Goal: Transaction & Acquisition: Purchase product/service

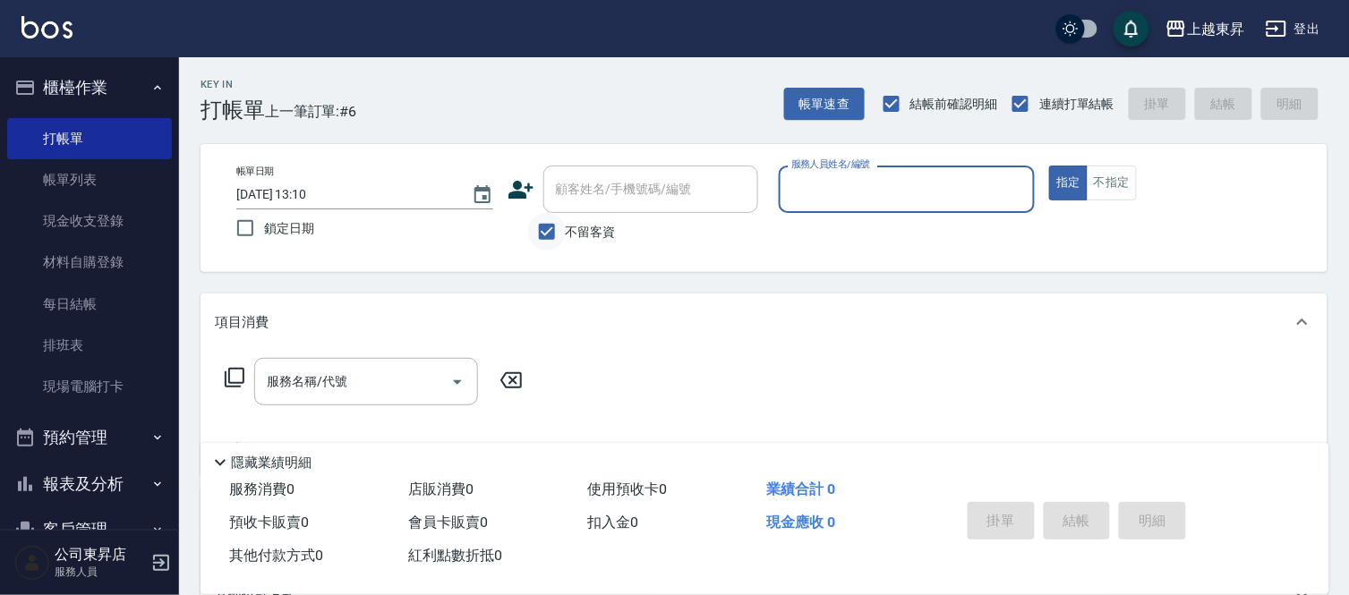
click at [548, 224] on input "不留客資" at bounding box center [547, 232] width 38 height 38
checkbox input "false"
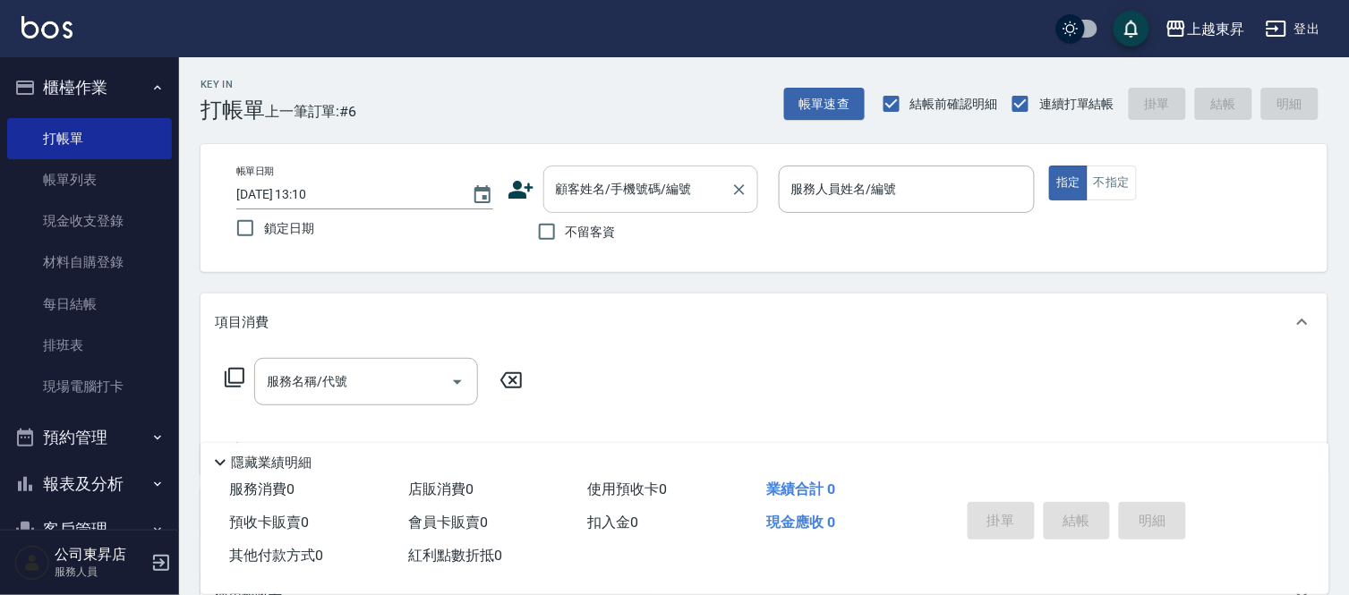
click at [575, 200] on input "顧客姓名/手機號碼/編號" at bounding box center [637, 189] width 172 height 31
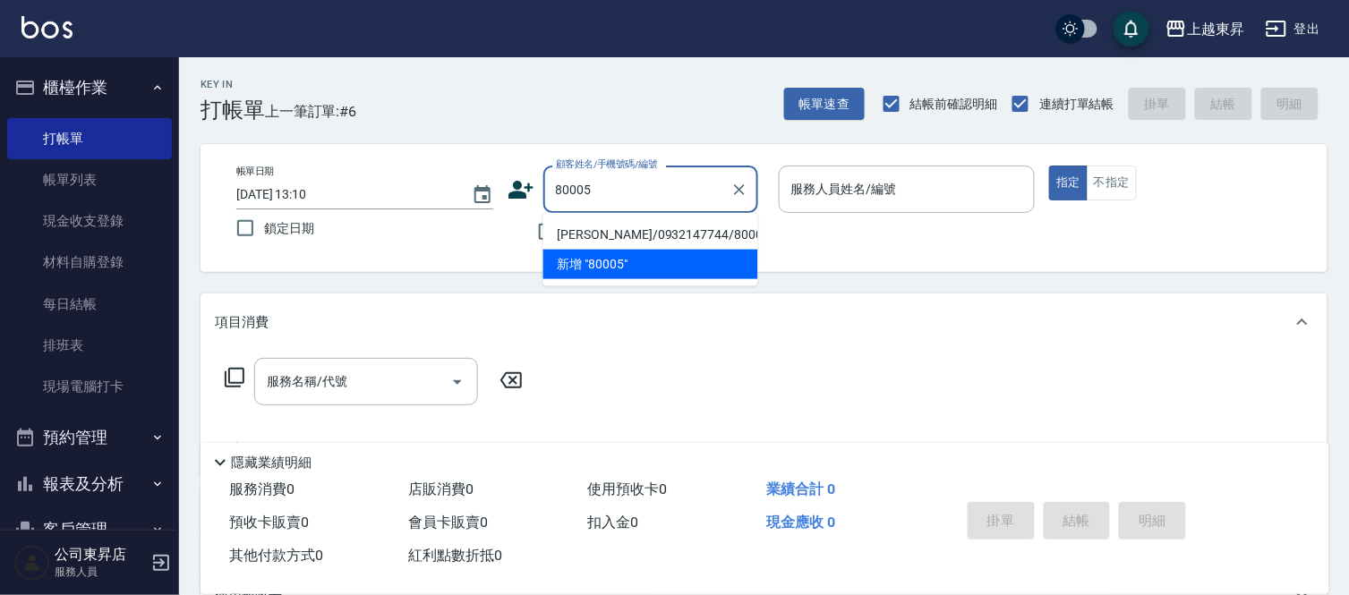
type input "[PERSON_NAME]/0932147744/80005"
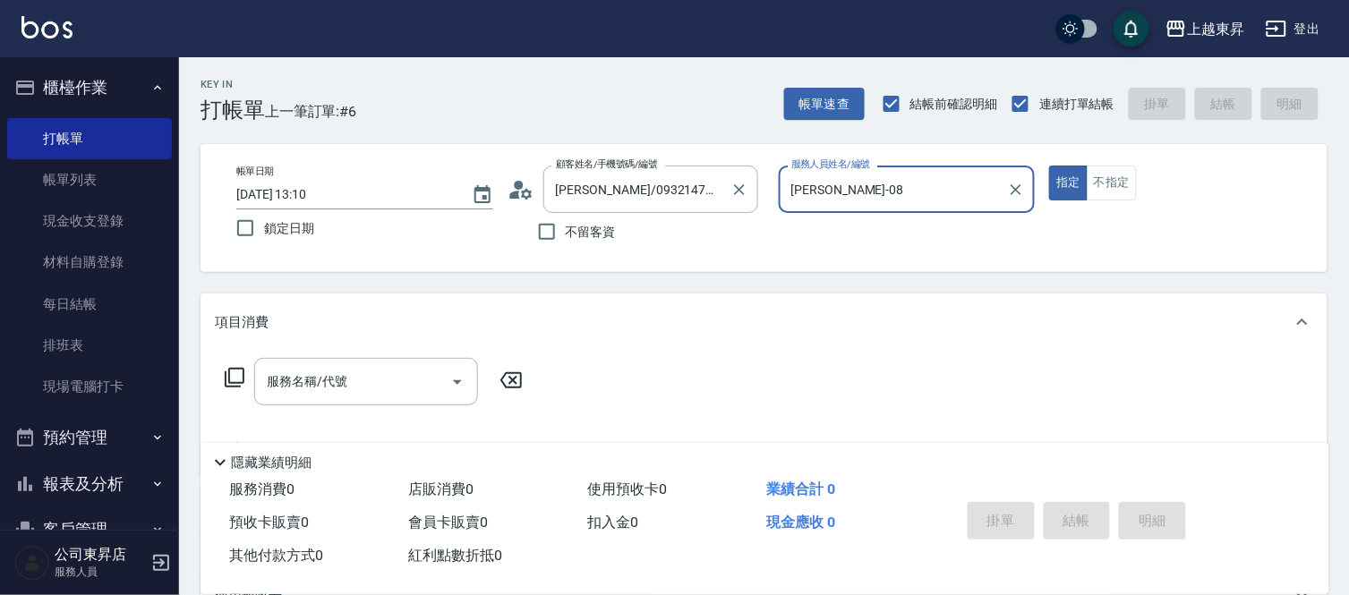
type input "[PERSON_NAME]-08"
click at [304, 387] on div "服務名稱/代號 服務名稱/代號" at bounding box center [366, 381] width 224 height 47
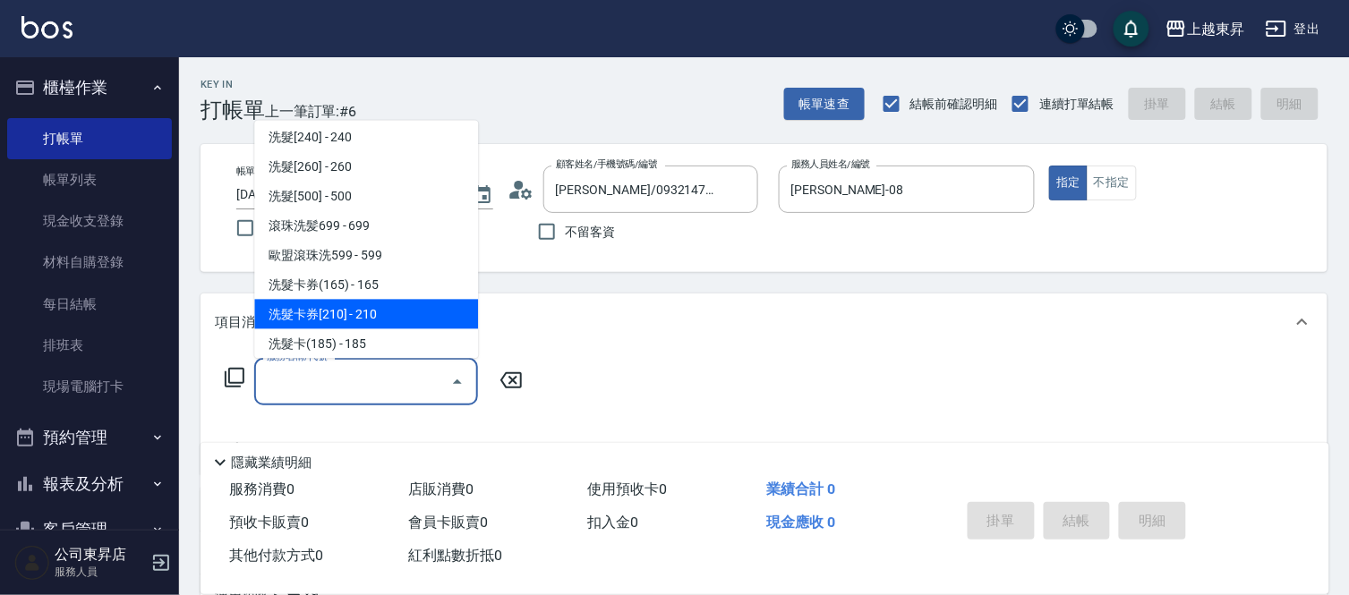
scroll to position [397, 0]
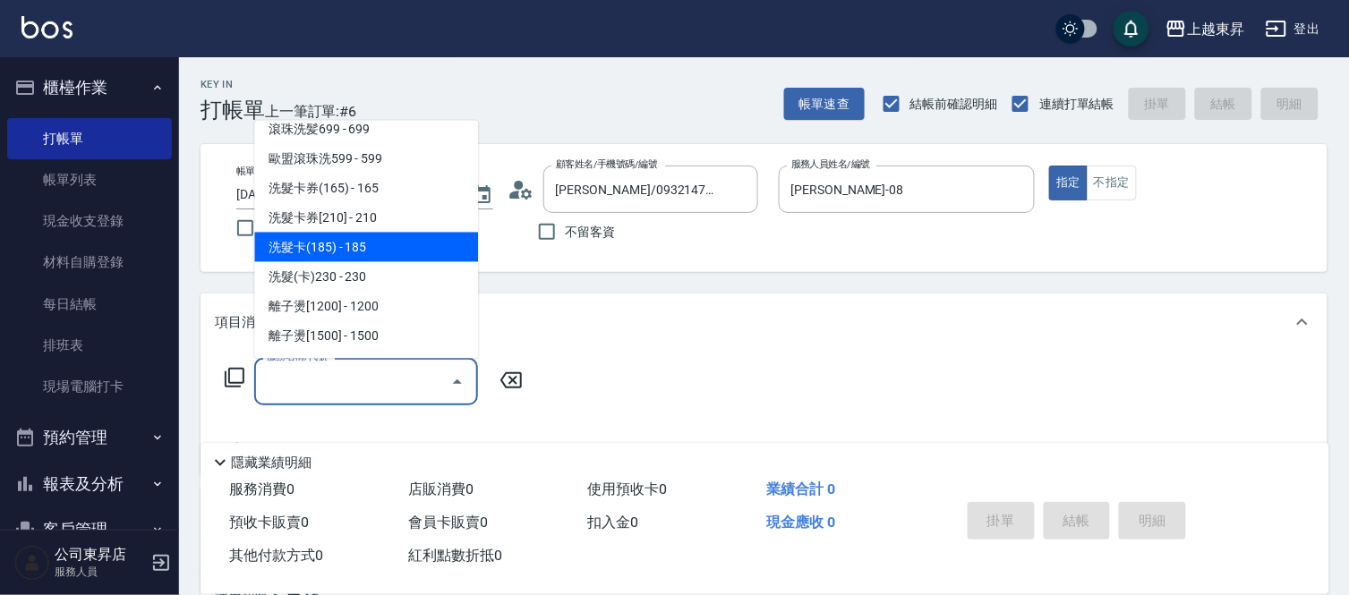
click at [363, 244] on span "洗髮卡(185) - 185" at bounding box center [366, 248] width 224 height 30
type input "洗髮卡(185)(223)"
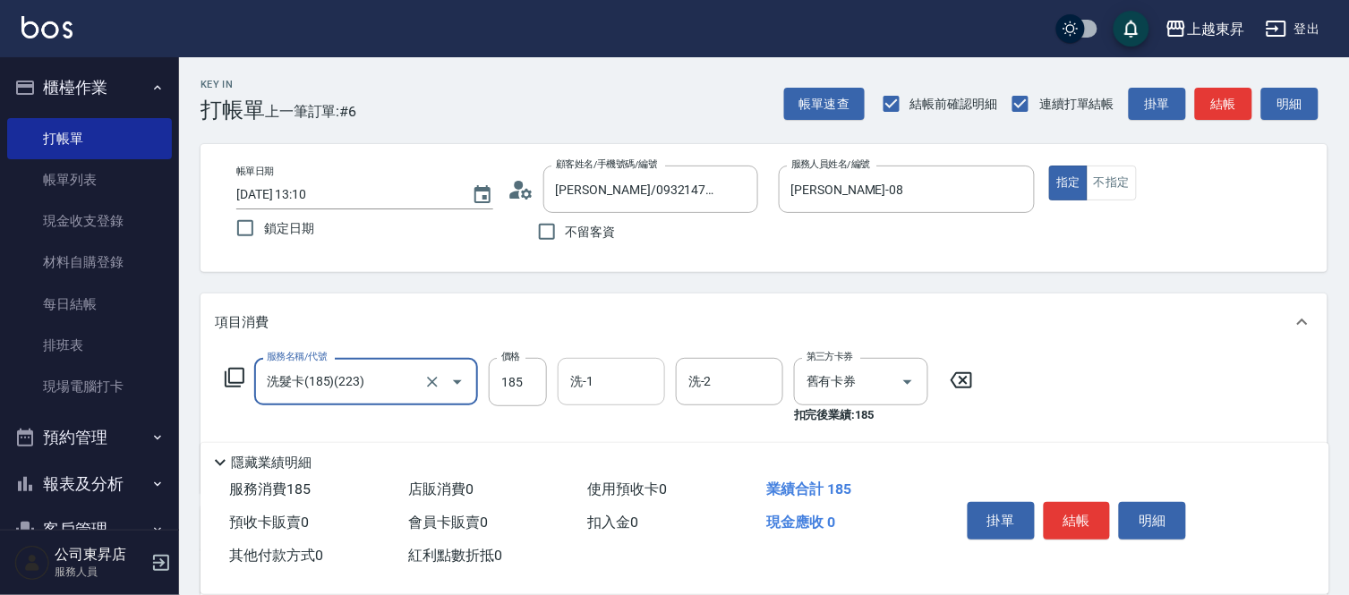
click at [609, 398] on div "洗-1" at bounding box center [611, 381] width 107 height 47
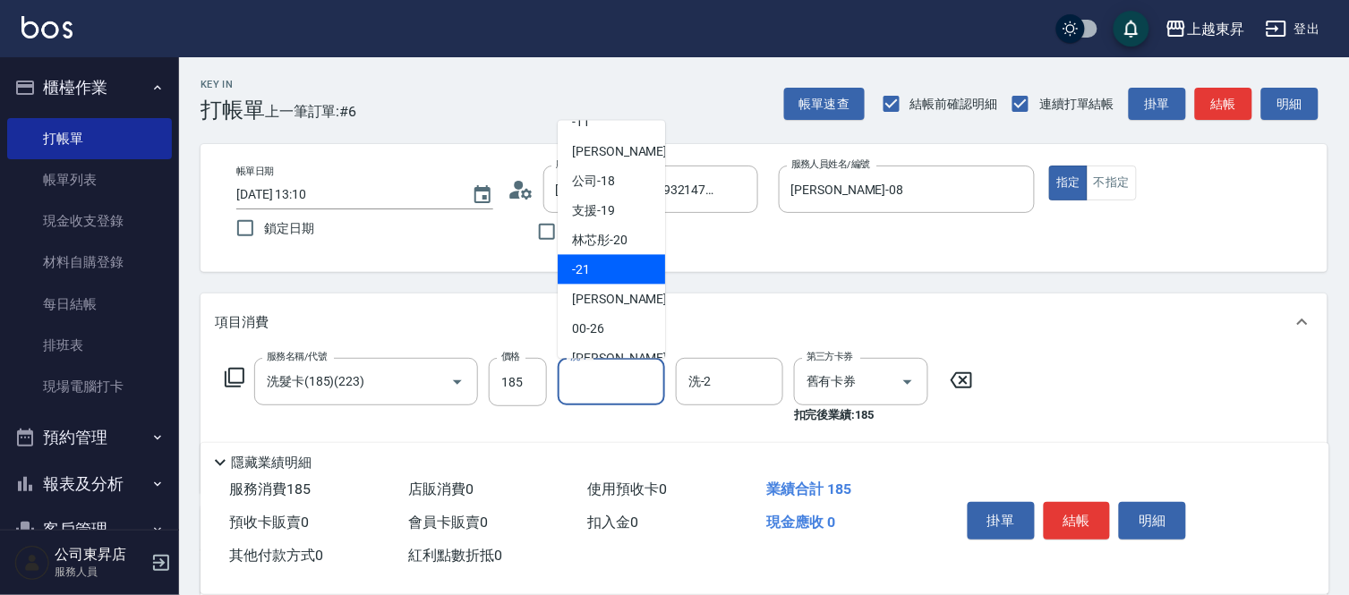
scroll to position [199, 0]
click at [605, 299] on span "[PERSON_NAME]-22" at bounding box center [628, 298] width 113 height 19
type input "[PERSON_NAME]-22"
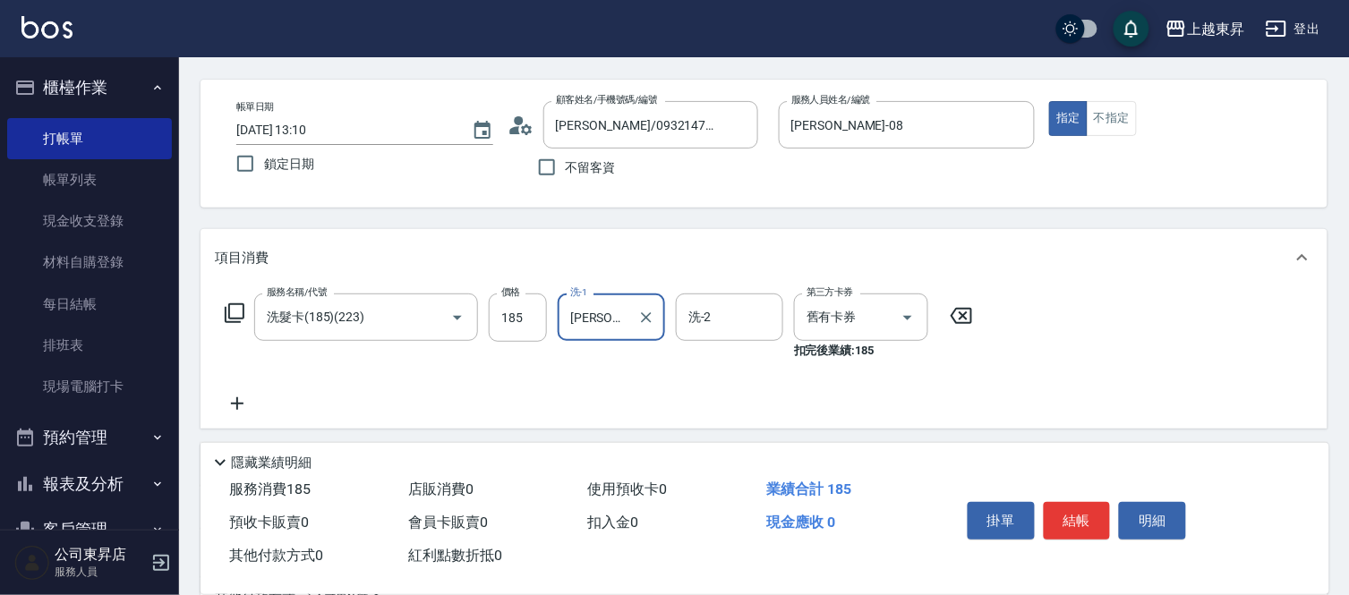
scroll to position [99, 0]
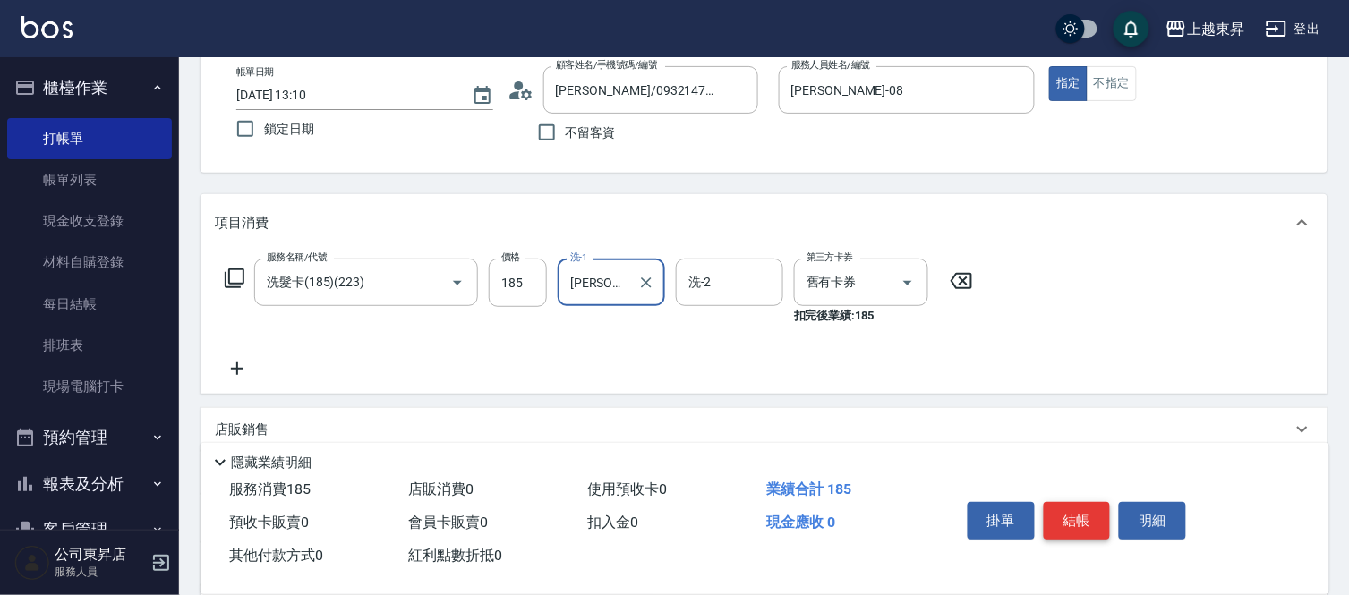
click at [1088, 517] on button "結帳" at bounding box center [1076, 521] width 67 height 38
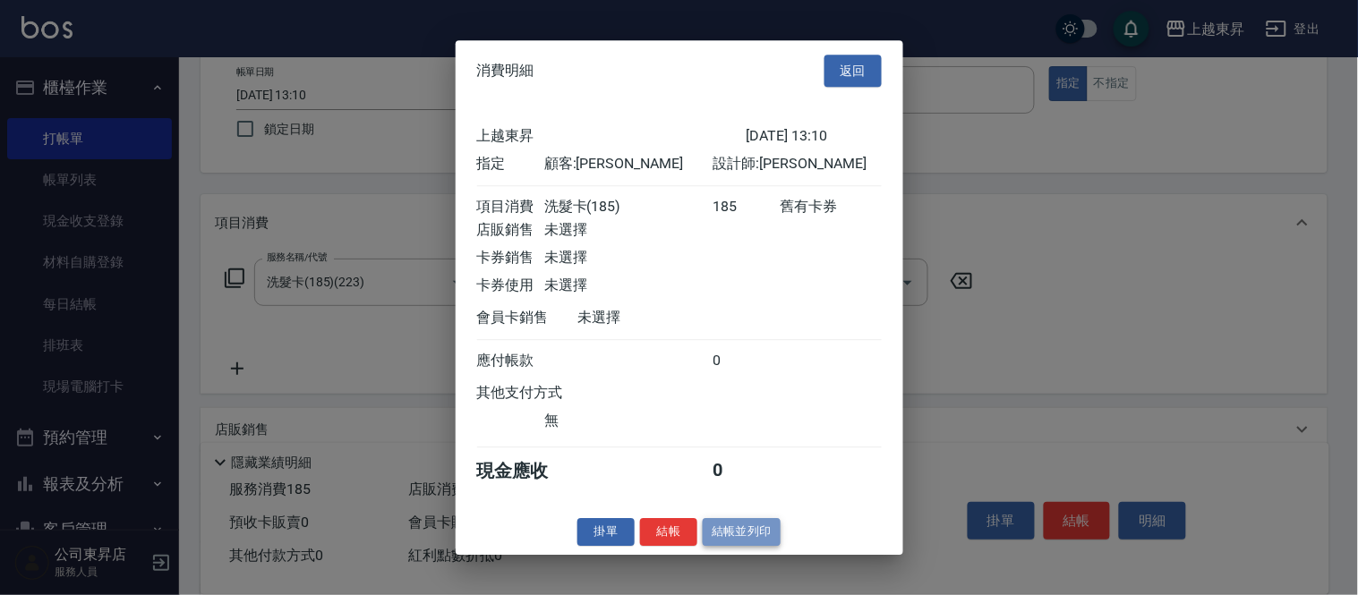
click at [739, 546] on button "結帳並列印" at bounding box center [742, 532] width 78 height 28
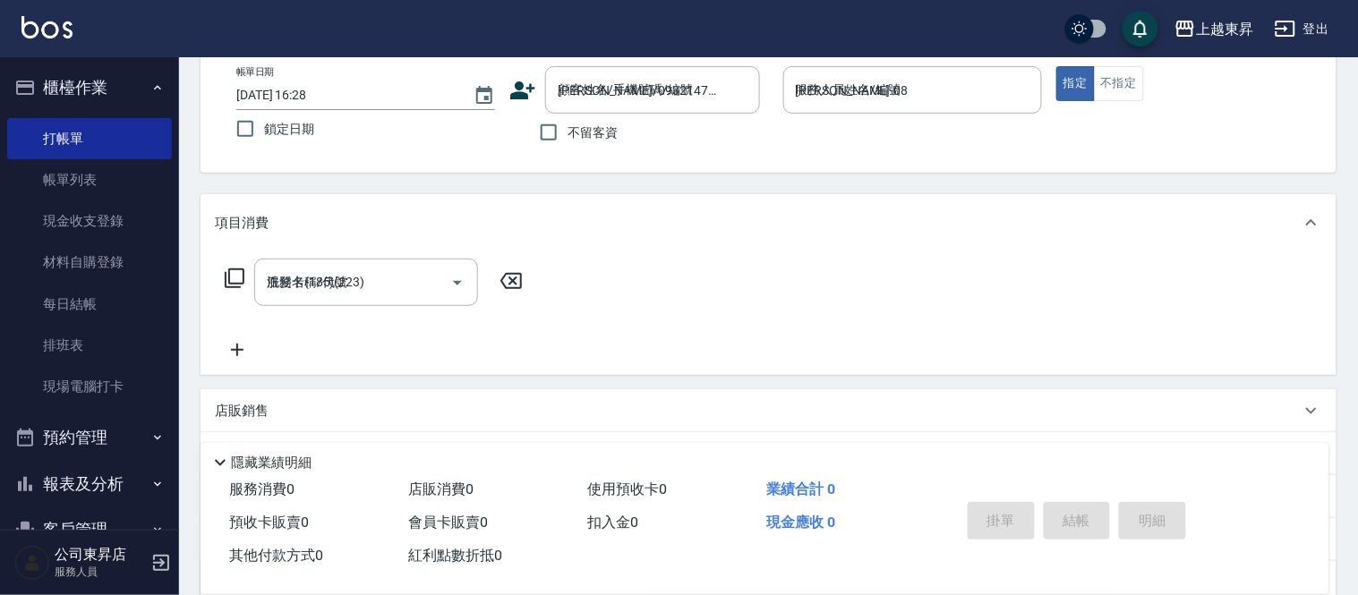
type input "[DATE] 16:28"
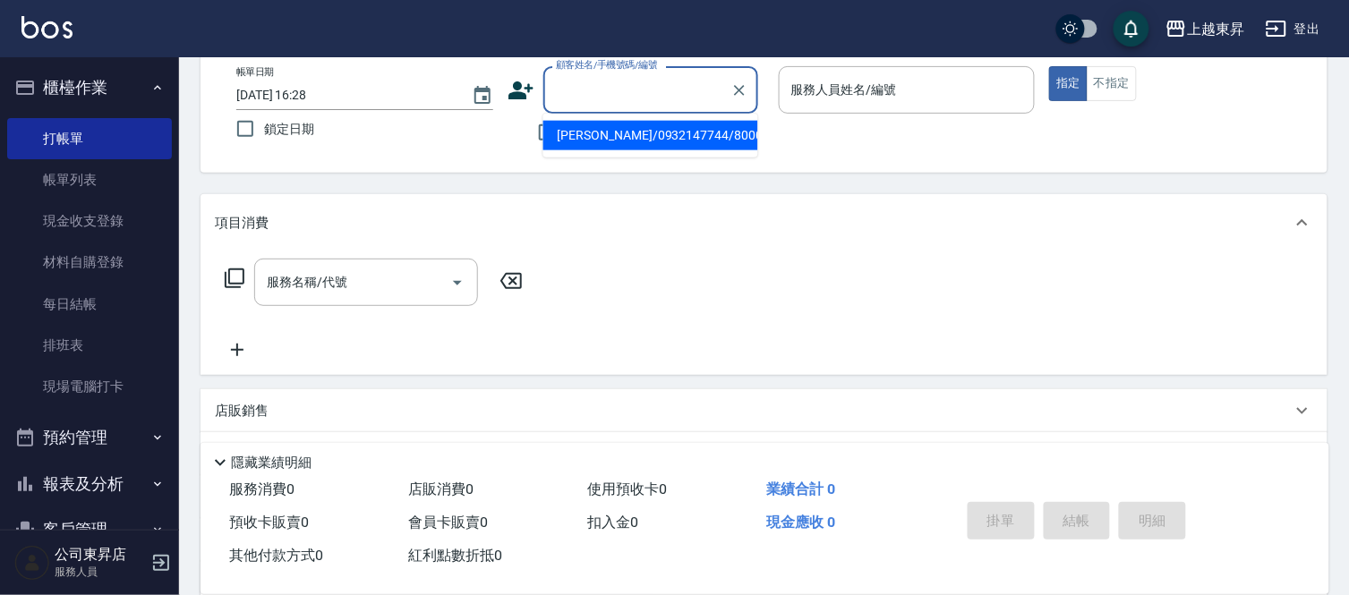
click at [619, 102] on input "顧客姓名/手機號碼/編號" at bounding box center [637, 89] width 172 height 31
click at [603, 132] on li "[PERSON_NAME]/0932147744/80005" at bounding box center [650, 136] width 215 height 30
type input "[PERSON_NAME]/0932147744/80005"
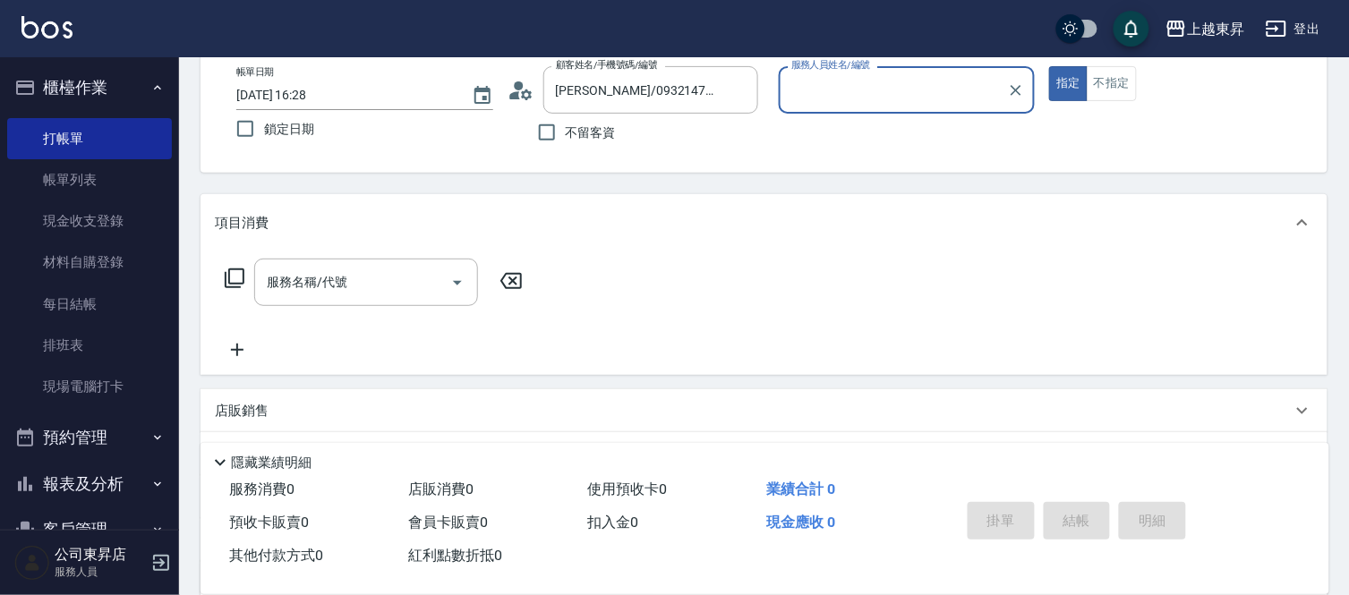
type input "[PERSON_NAME]-08"
click at [342, 289] on input "服務名稱/代號" at bounding box center [352, 282] width 181 height 31
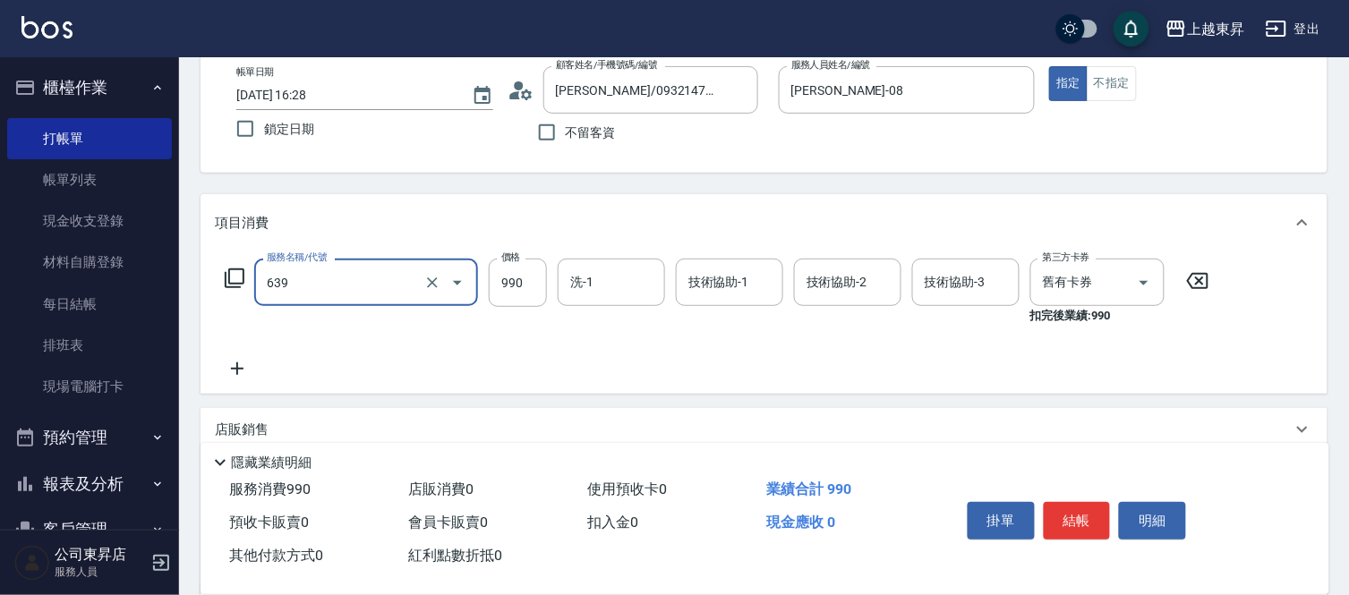
type input "(芙)蘆薈髮膜套卡(自材)(639)"
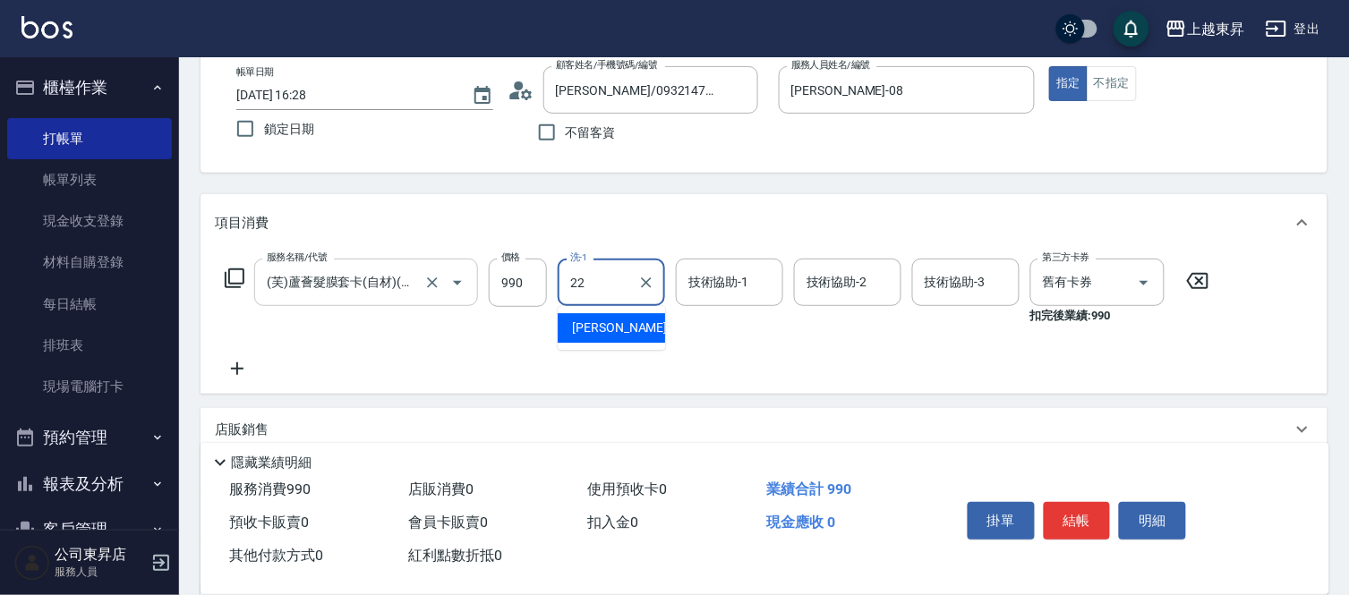
type input "[PERSON_NAME]-22"
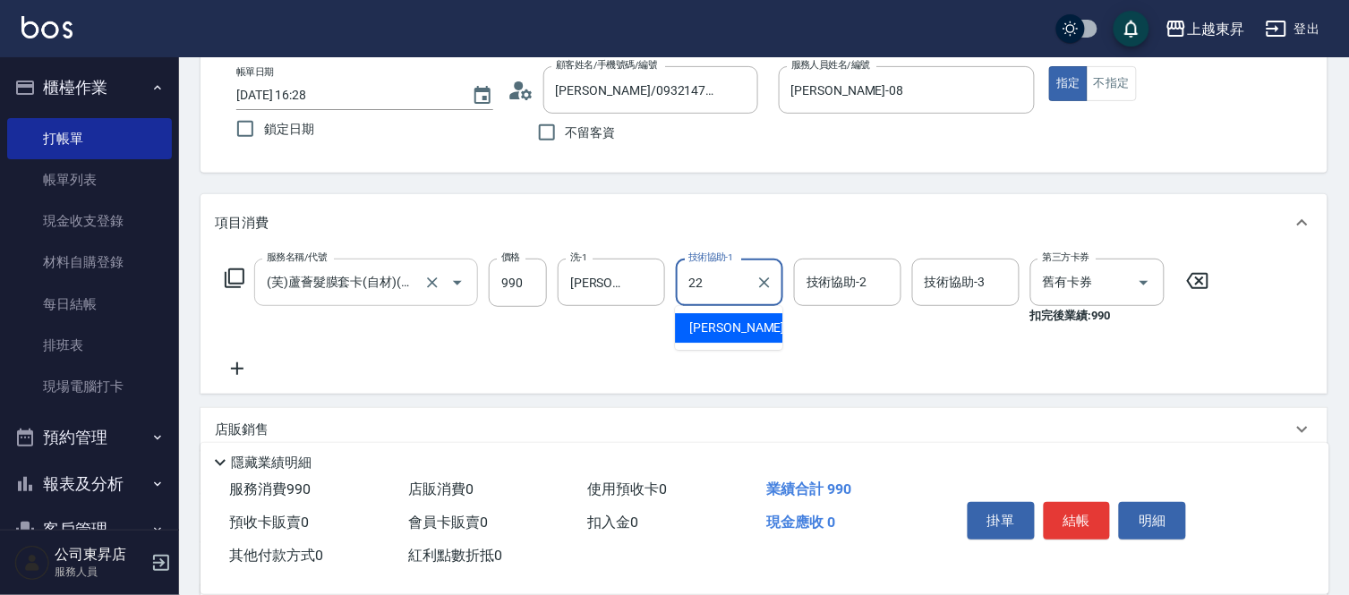
type input "[PERSON_NAME]-22"
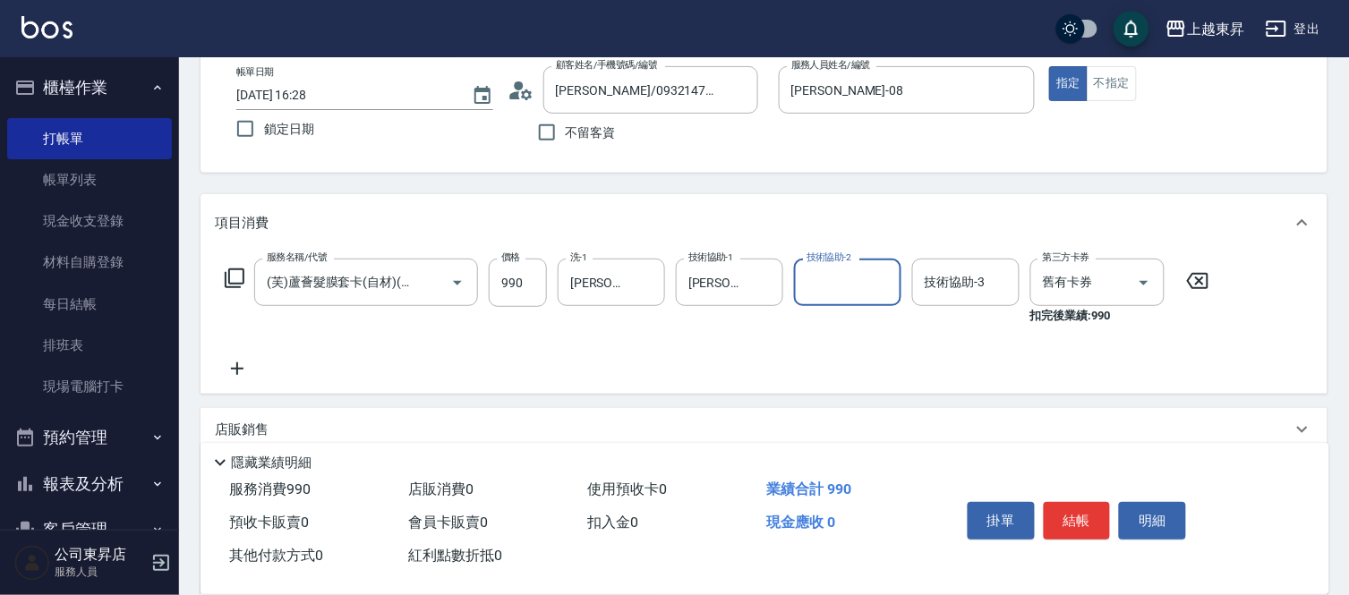
click at [240, 370] on icon at bounding box center [237, 368] width 45 height 21
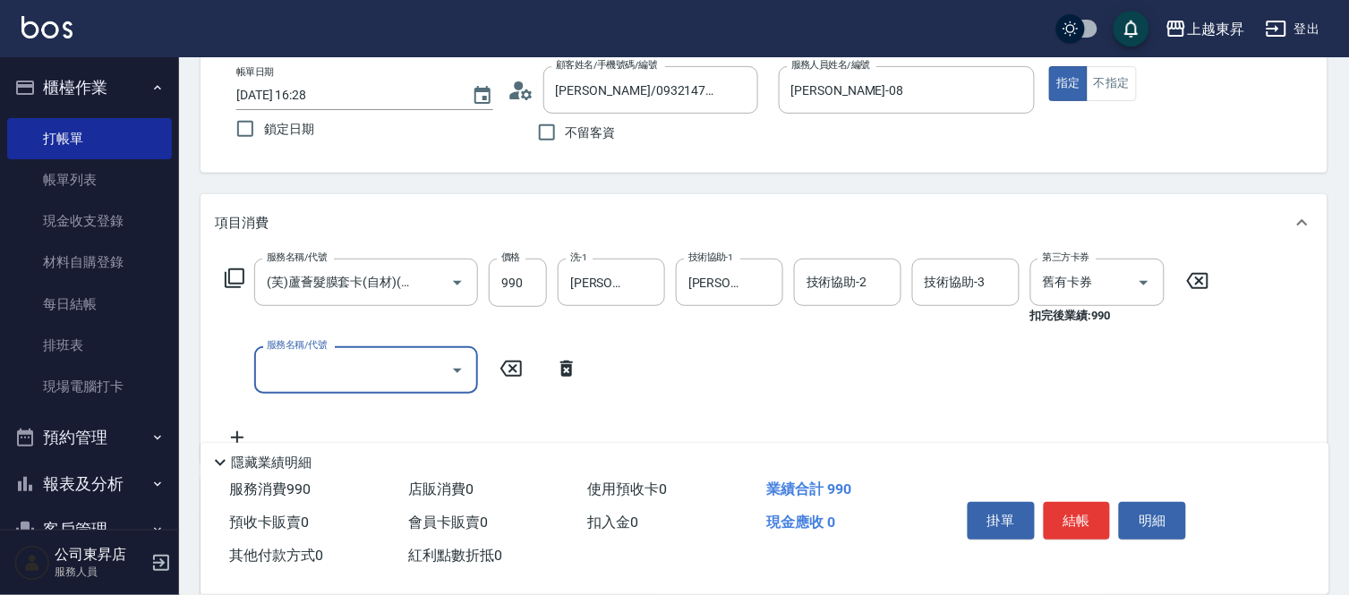
scroll to position [0, 0]
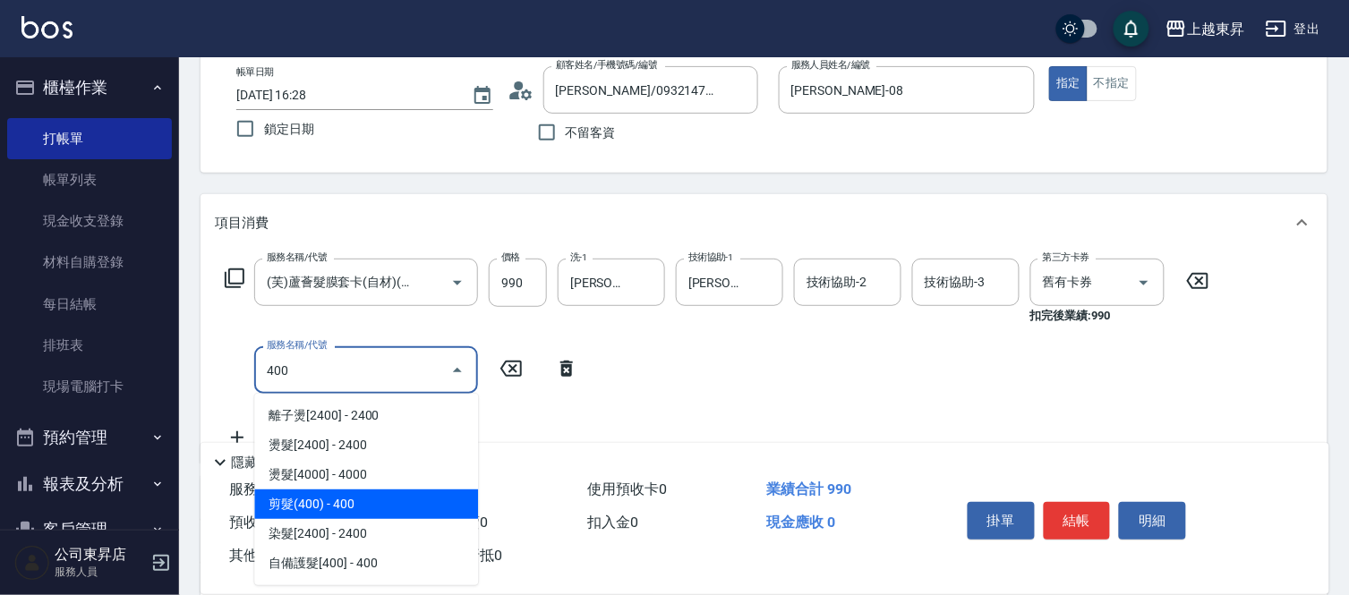
click at [365, 510] on span "剪髮(400) - 400" at bounding box center [366, 505] width 224 height 30
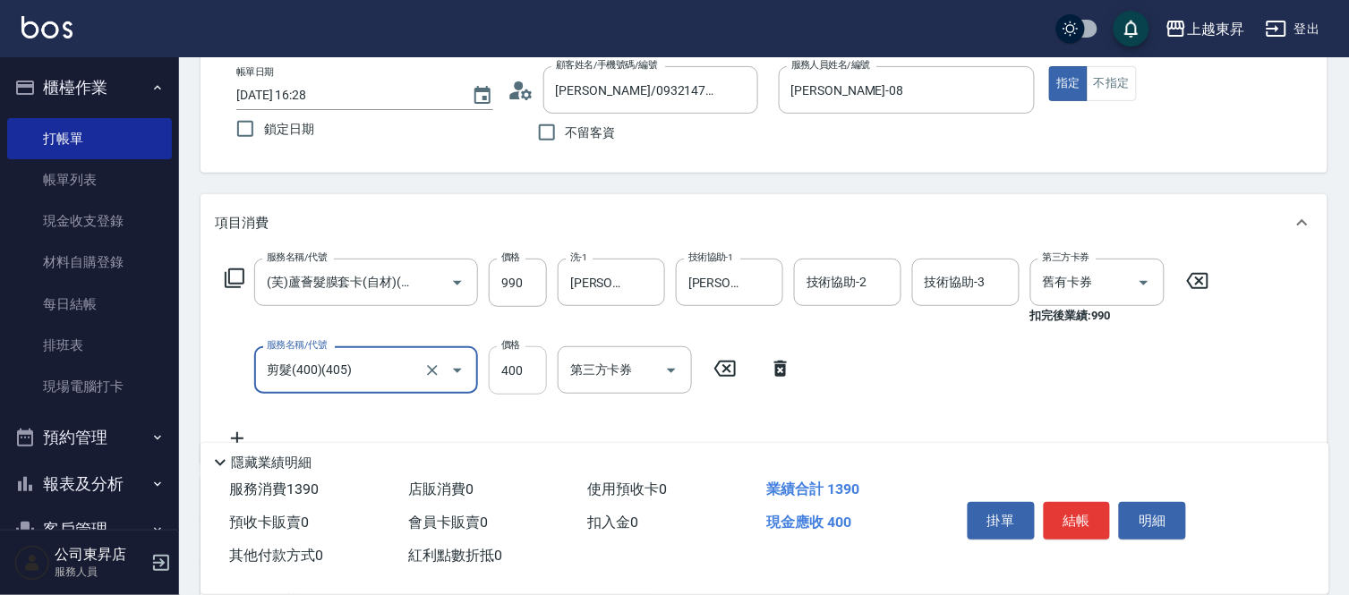
type input "剪髮(400)(405)"
click at [503, 367] on input "400" at bounding box center [518, 370] width 58 height 48
type input "430"
click at [1084, 517] on button "結帳" at bounding box center [1076, 521] width 67 height 38
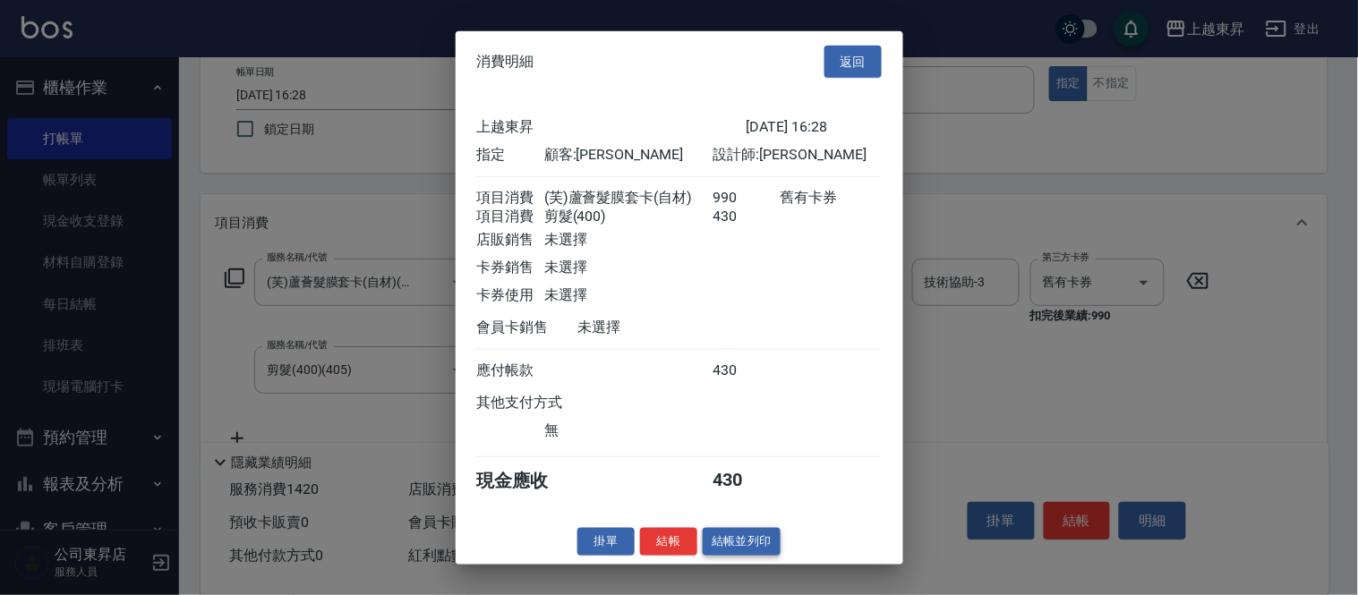
click at [737, 556] on button "結帳並列印" at bounding box center [742, 542] width 78 height 28
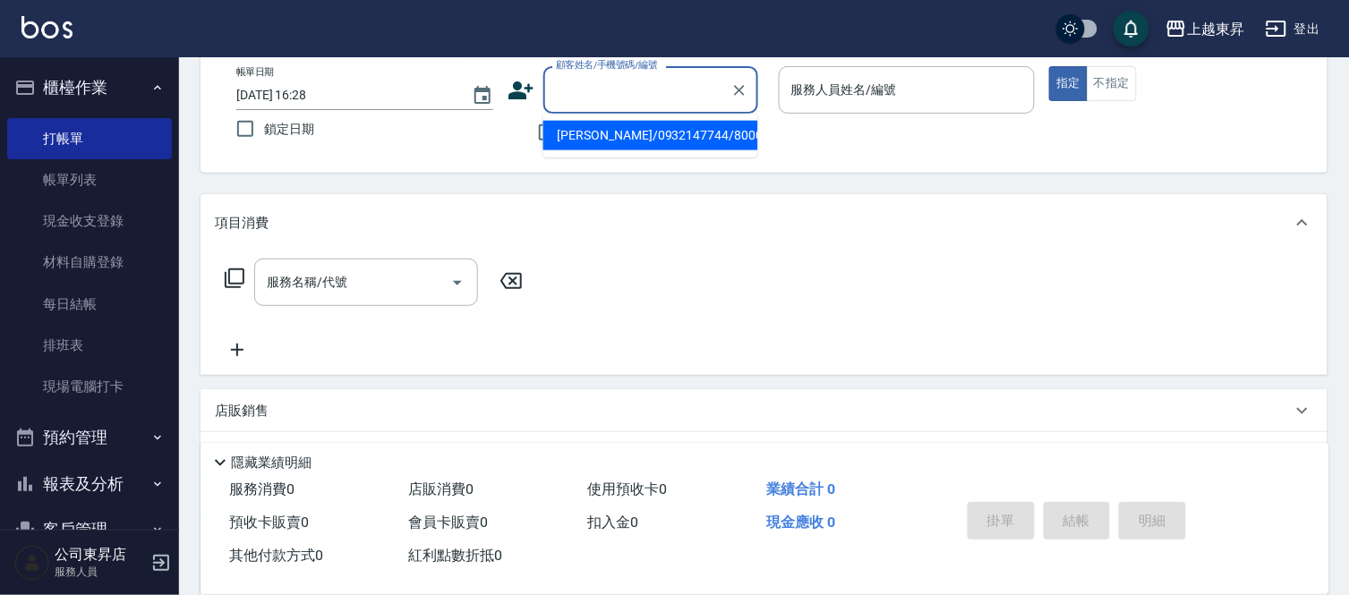
click at [591, 81] on input "顧客姓名/手機號碼/編號" at bounding box center [637, 89] width 172 height 31
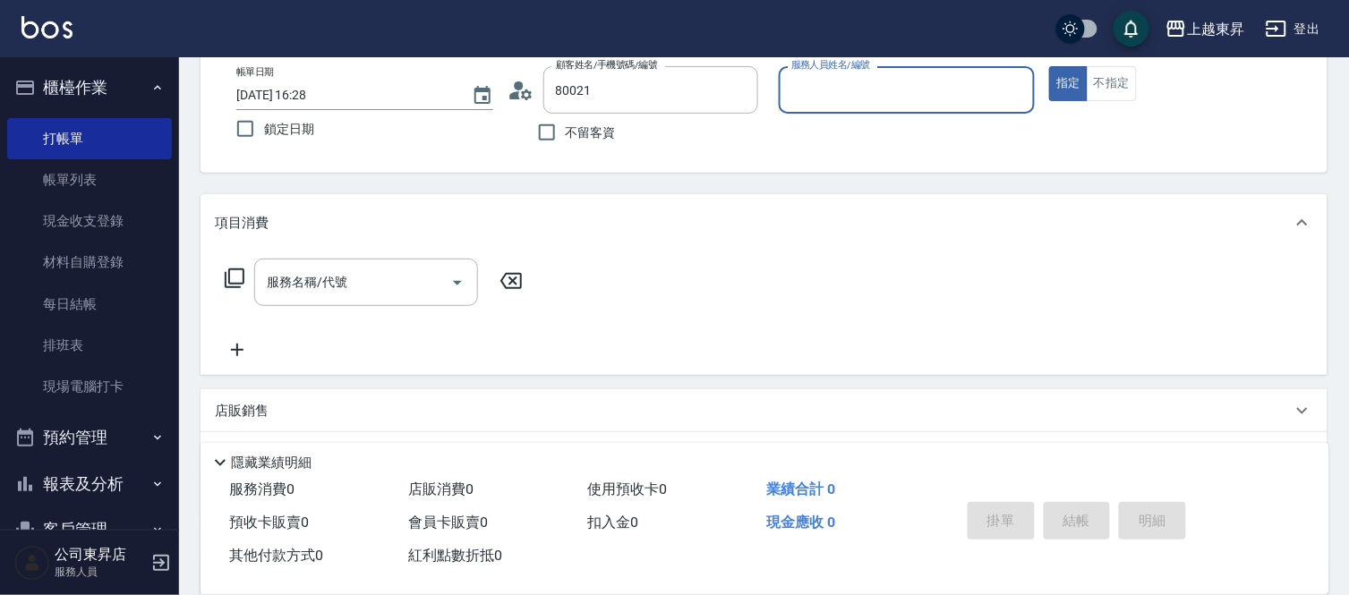
type input "[PERSON_NAME]/0928528779/80021"
type input "[PERSON_NAME]-08"
click at [320, 285] on div "服務名稱/代號 服務名稱/代號" at bounding box center [366, 282] width 224 height 47
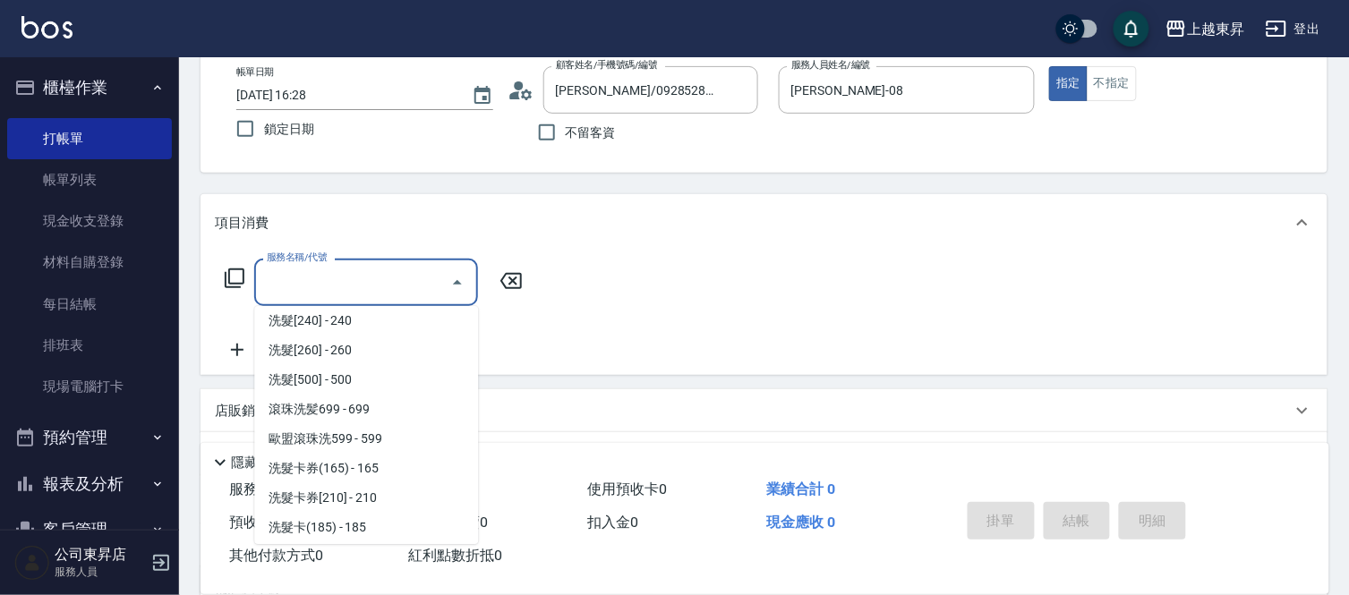
scroll to position [397, 0]
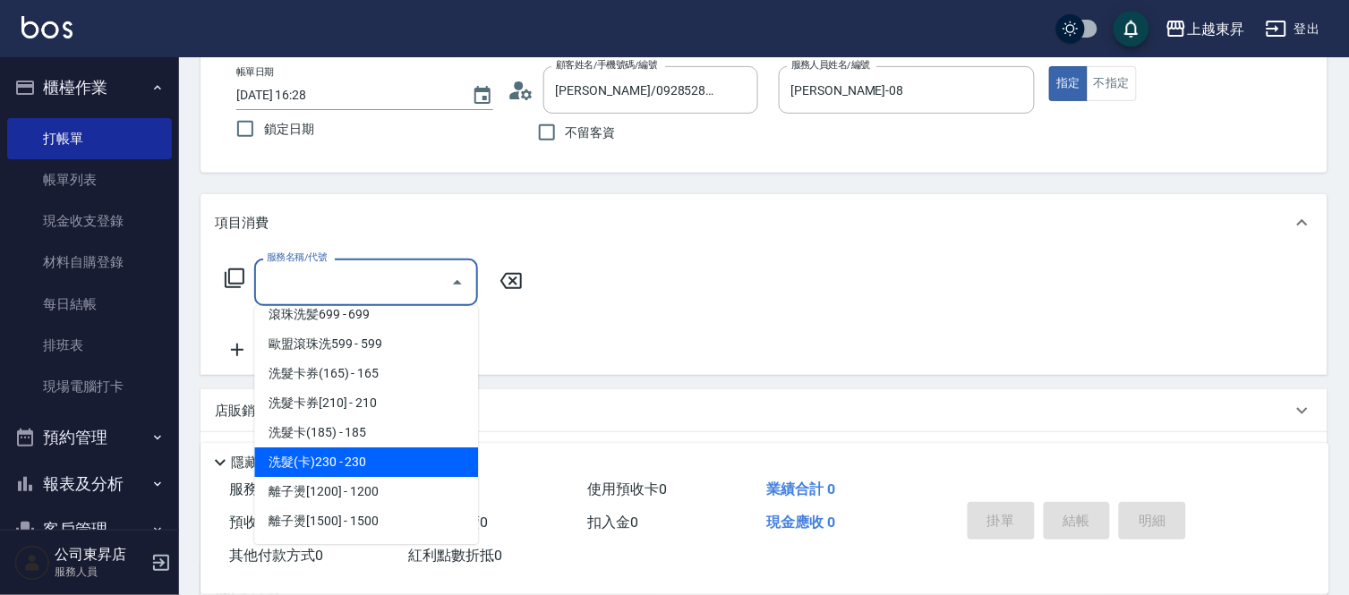
click at [358, 458] on span "洗髮(卡)230 - 230" at bounding box center [366, 462] width 224 height 30
type input "洗髮(卡)230(224)"
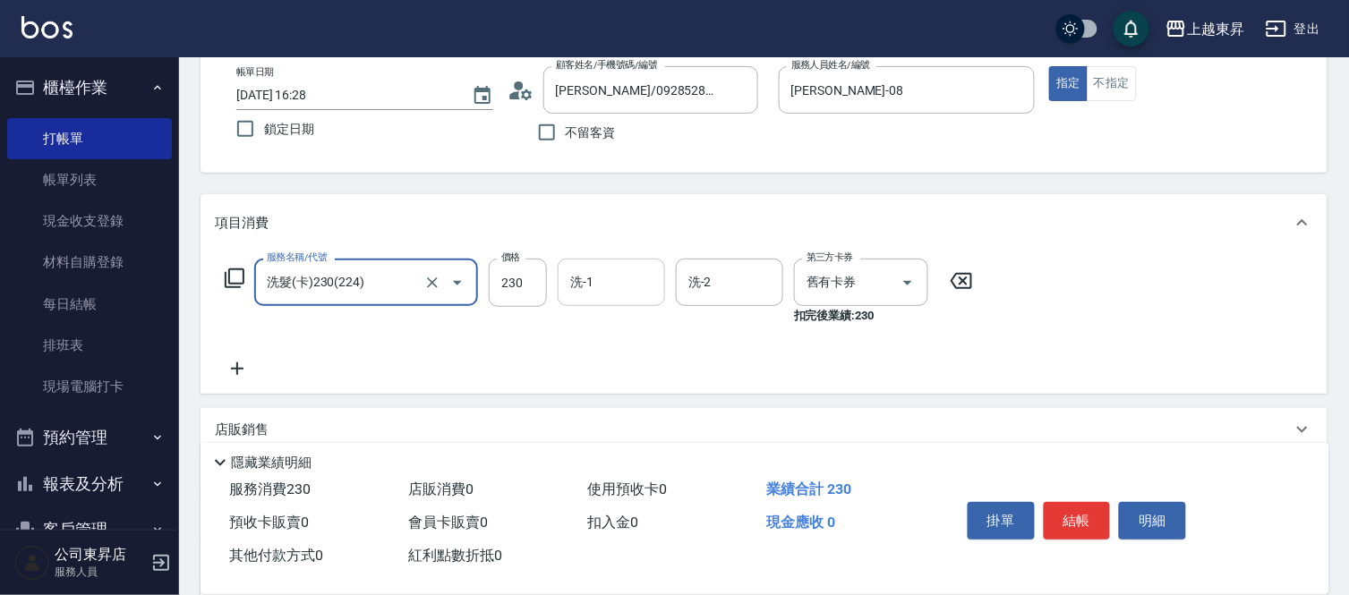
click at [609, 288] on input "洗-1" at bounding box center [611, 282] width 91 height 31
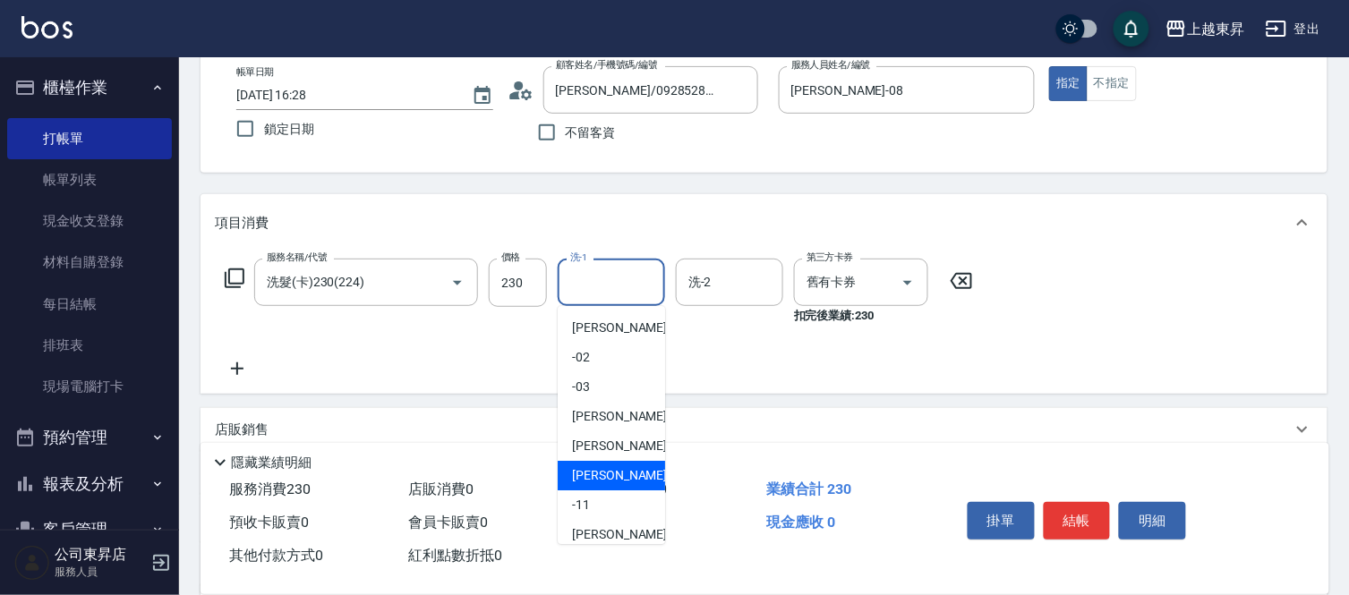
click at [612, 474] on span "[PERSON_NAME]-08" at bounding box center [628, 475] width 113 height 19
type input "[PERSON_NAME]-08"
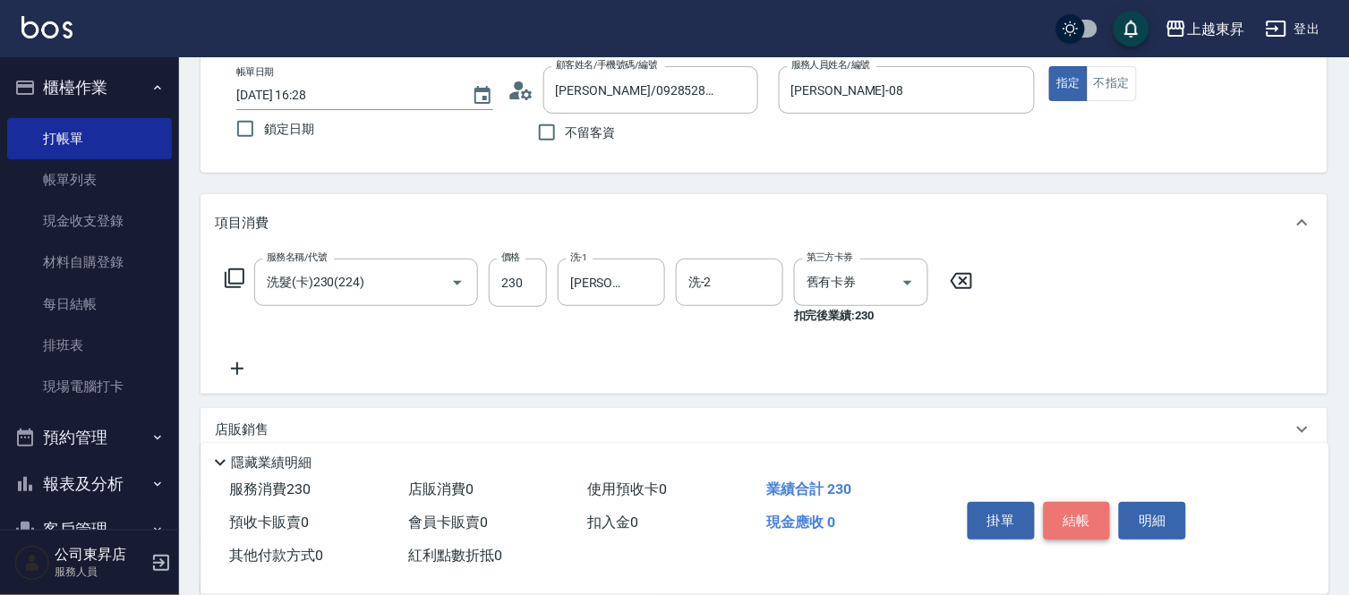
click at [1052, 508] on button "結帳" at bounding box center [1076, 521] width 67 height 38
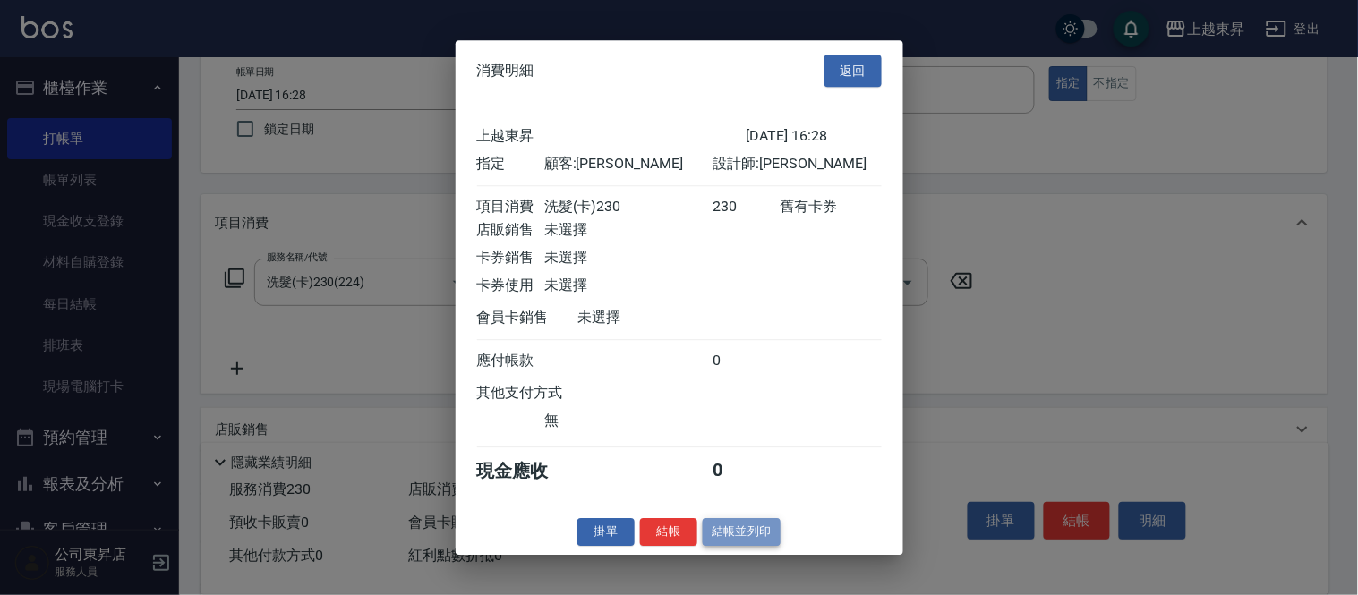
click at [732, 538] on button "結帳並列印" at bounding box center [742, 532] width 78 height 28
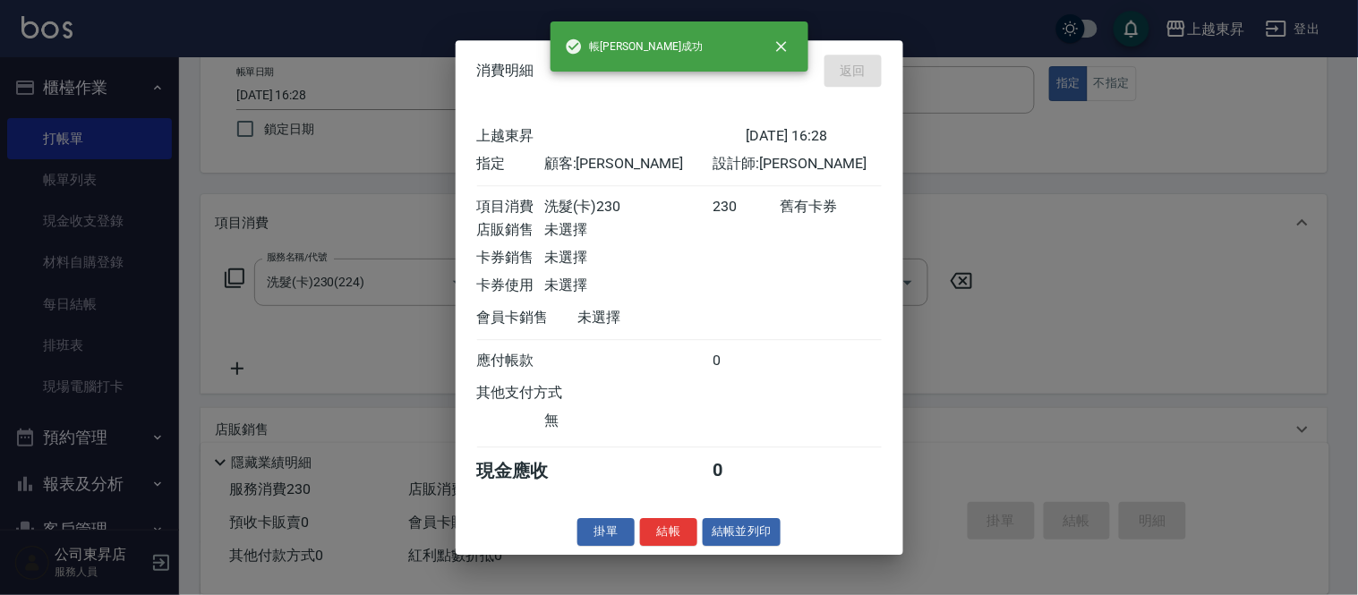
type input "[DATE] 16:29"
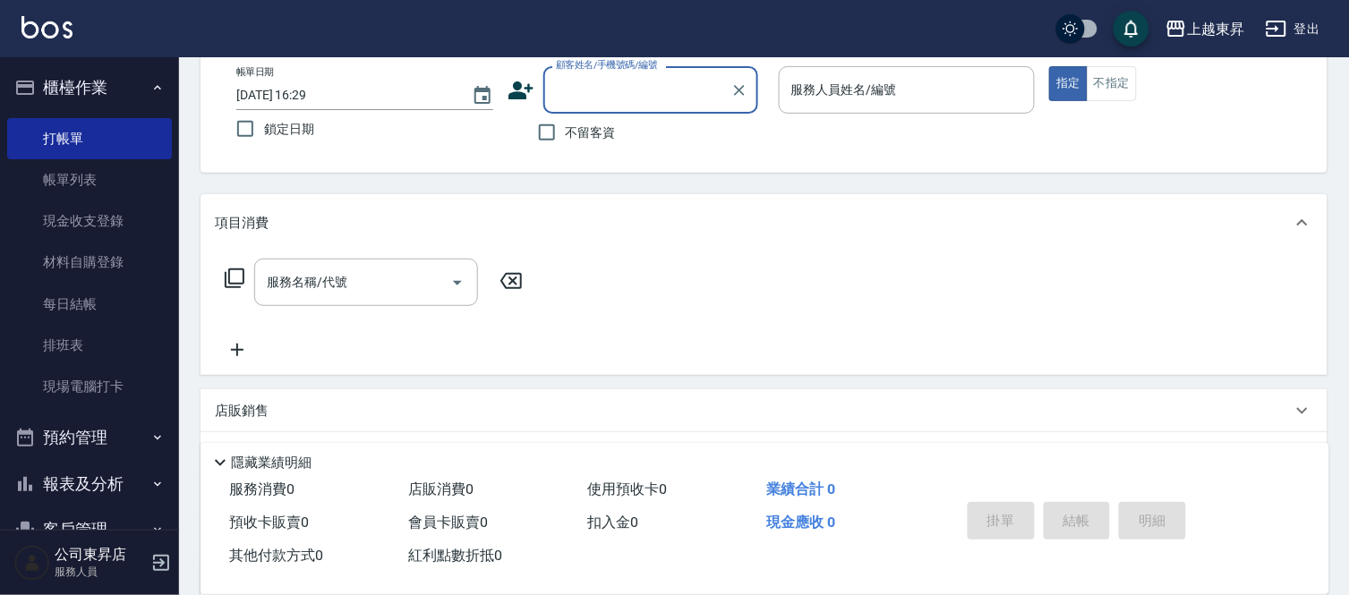
click at [585, 92] on input "顧客姓名/手機號碼/編號" at bounding box center [637, 89] width 172 height 31
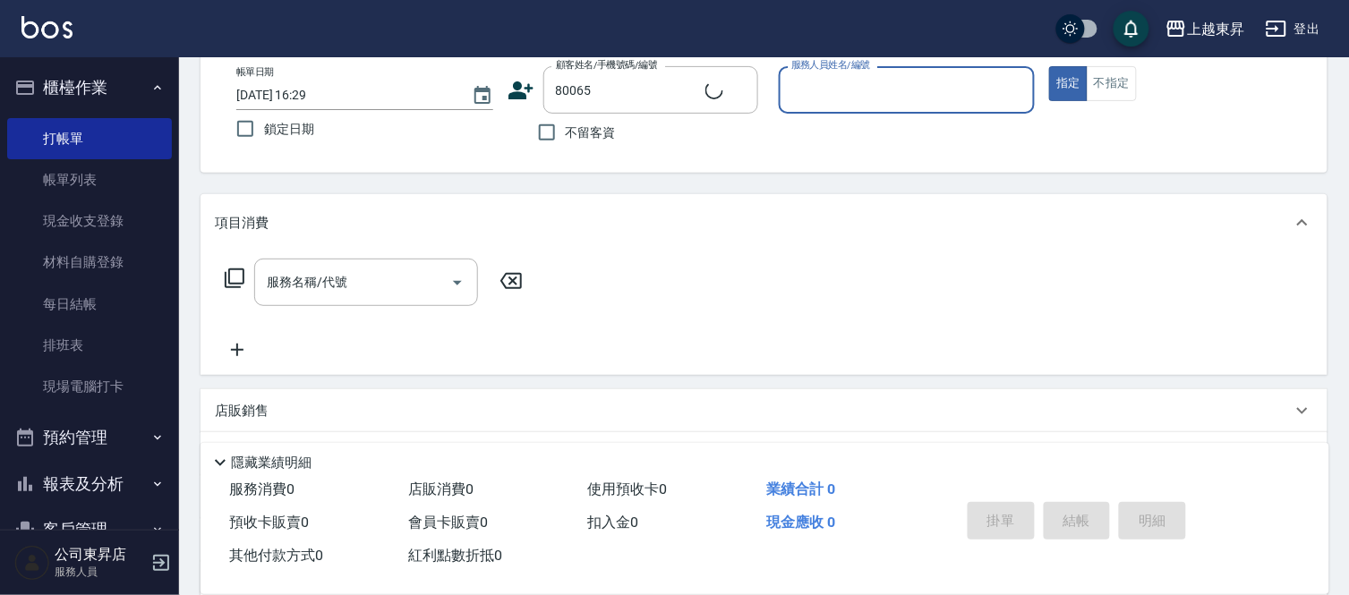
type input "[PERSON_NAME]/0921376188/80065"
type input "[PERSON_NAME]-08"
click at [372, 277] on input "服務名稱/代號" at bounding box center [352, 282] width 181 height 31
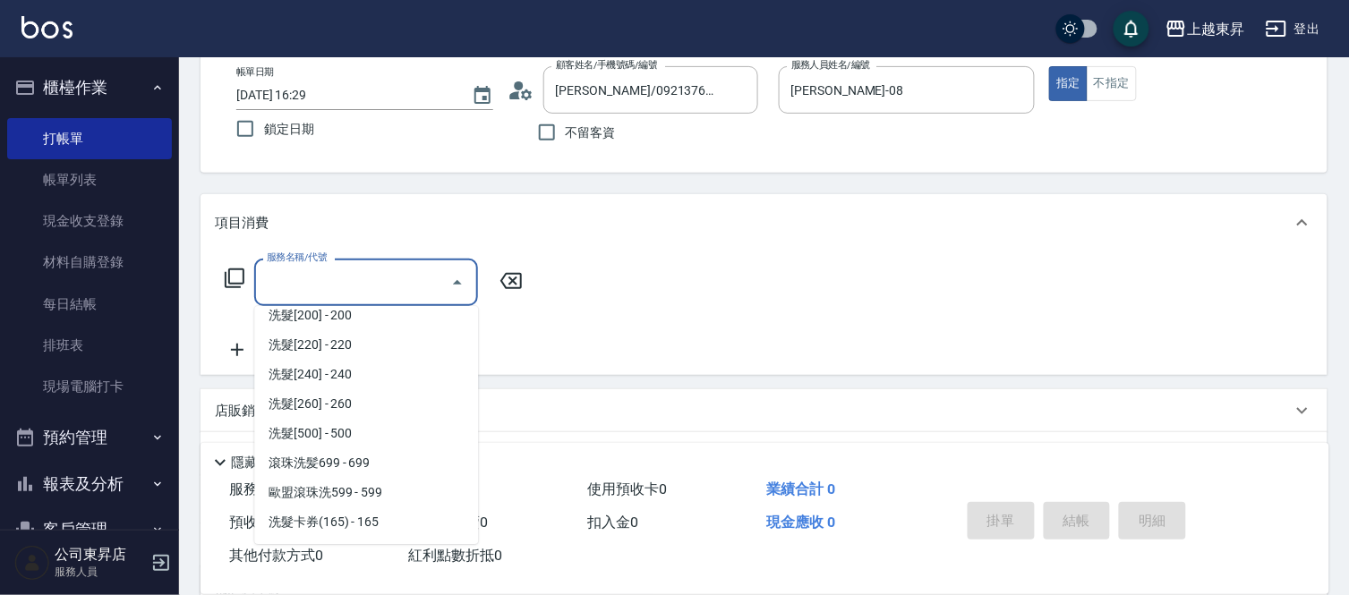
scroll to position [298, 0]
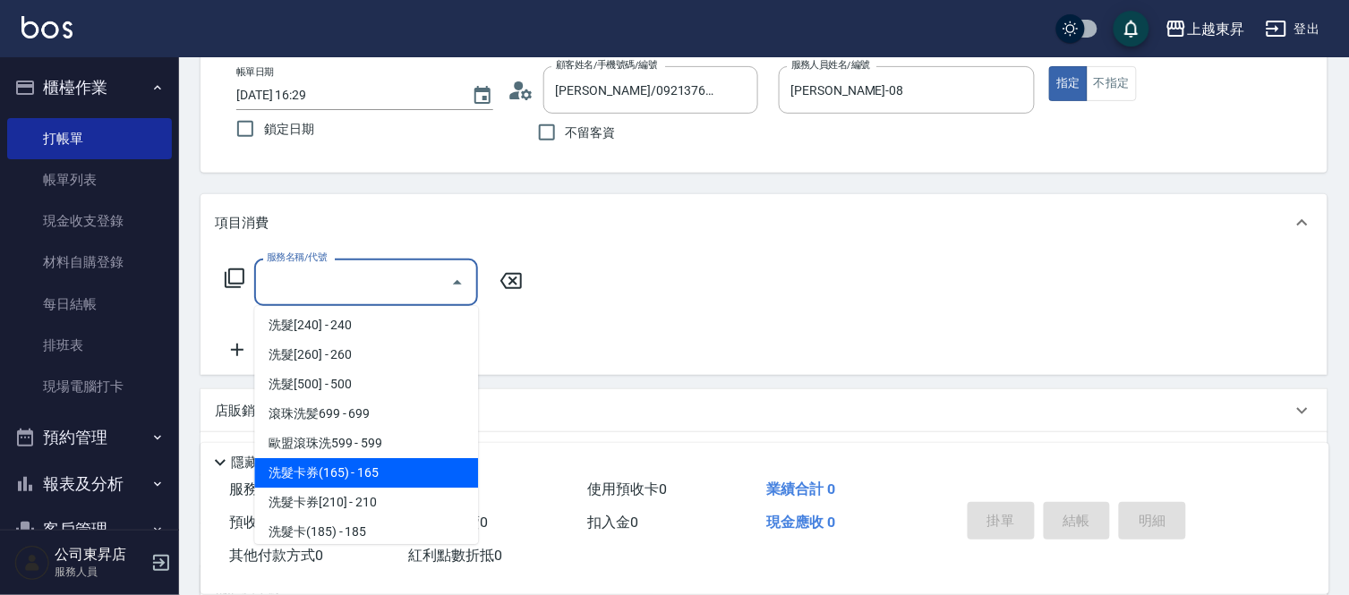
click at [371, 463] on span "洗髮卡券(165) - 165" at bounding box center [366, 473] width 224 height 30
type input "洗髮卡券(165)(220)"
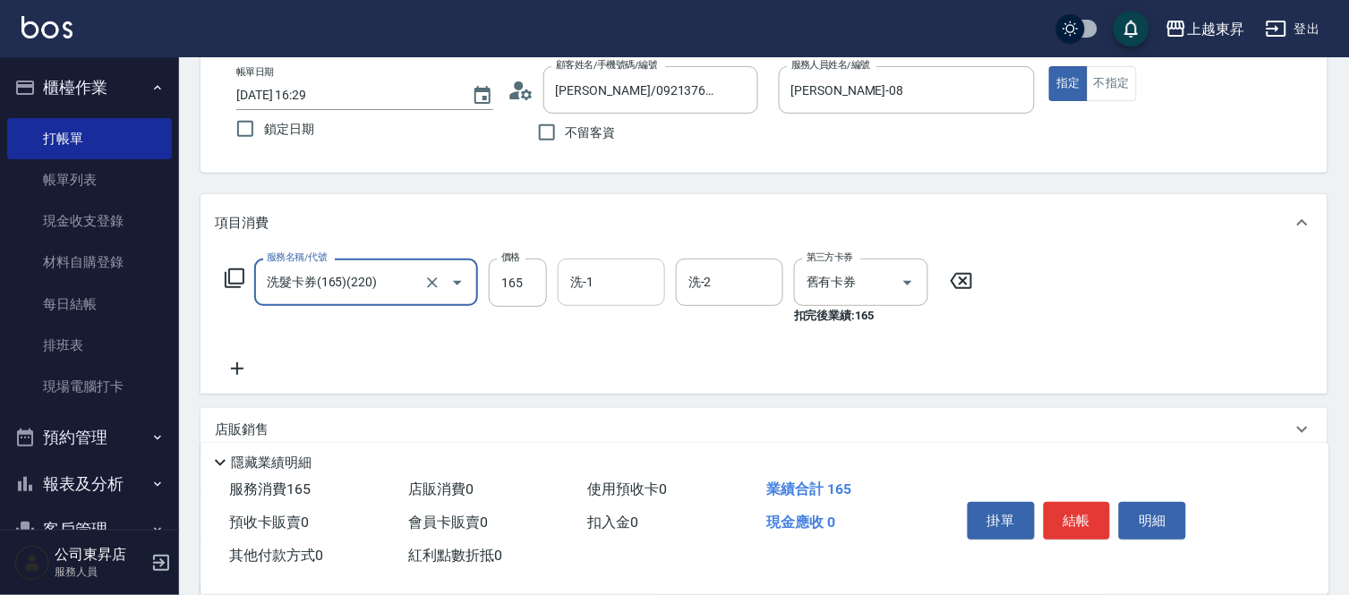
click at [597, 286] on input "洗-1" at bounding box center [611, 282] width 91 height 31
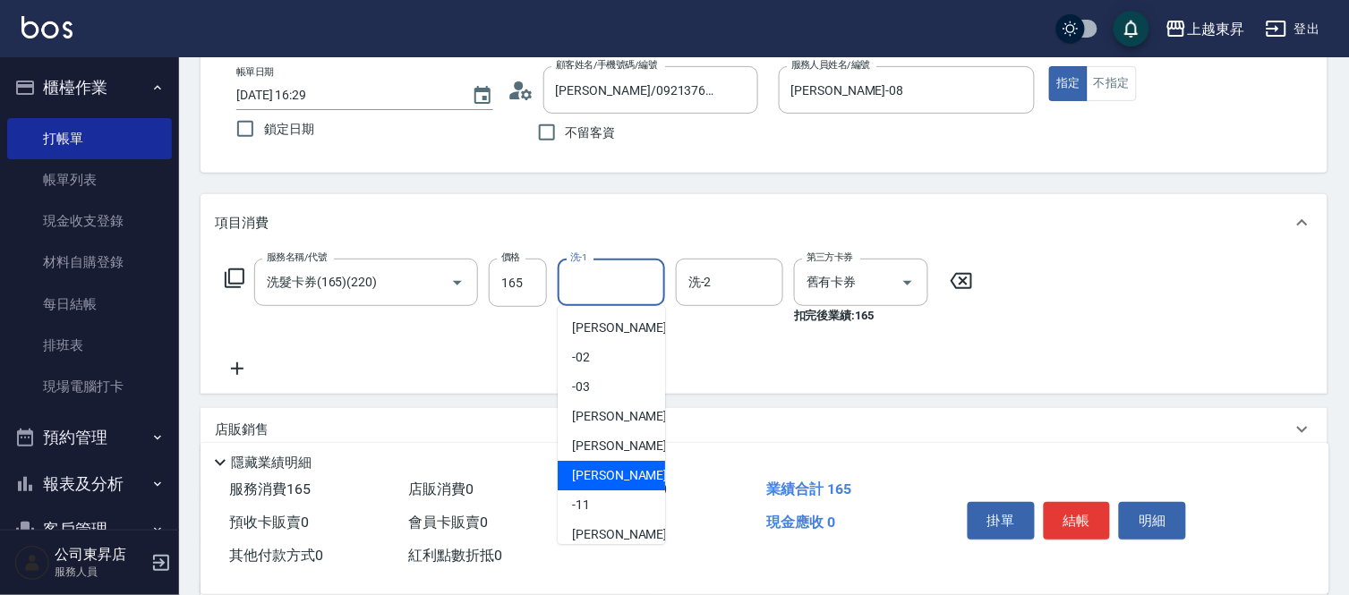
click at [604, 474] on span "[PERSON_NAME]-08" at bounding box center [628, 475] width 113 height 19
type input "[PERSON_NAME]-08"
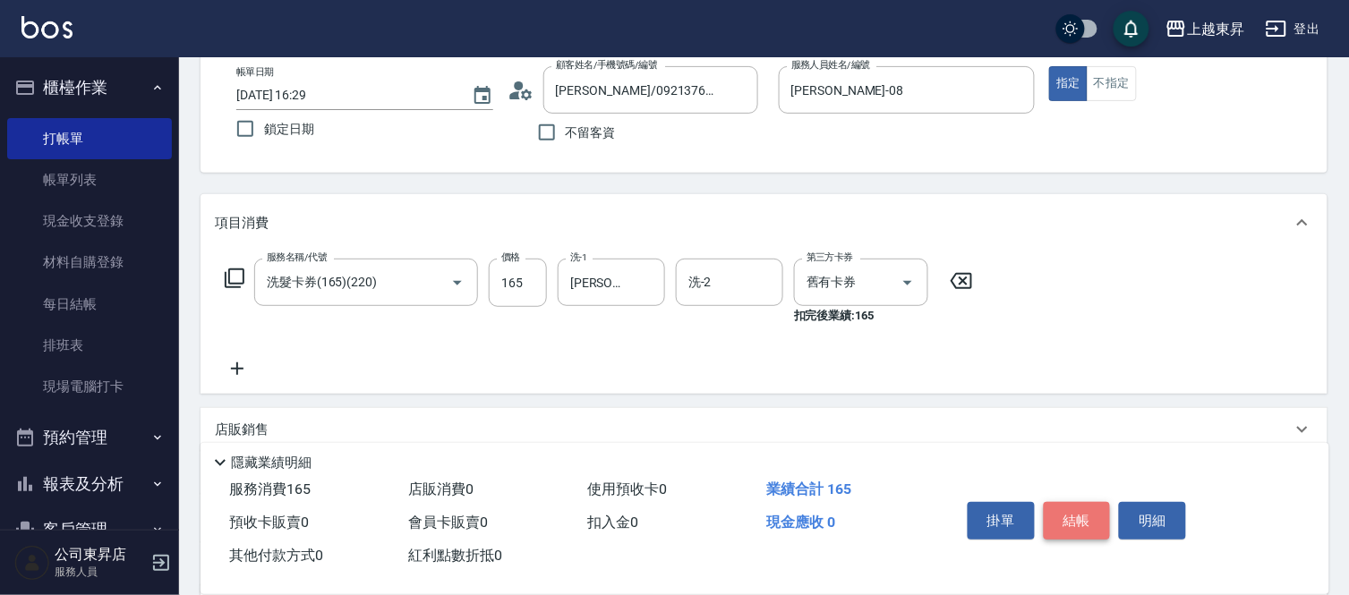
click at [1080, 512] on button "結帳" at bounding box center [1076, 521] width 67 height 38
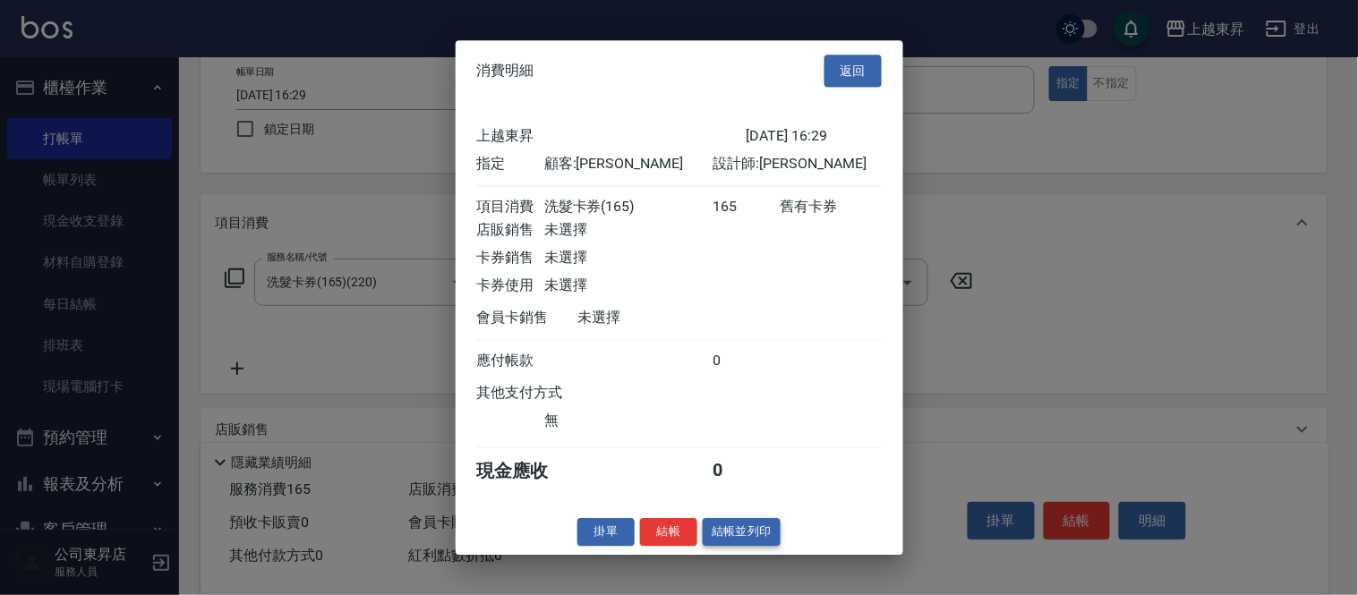
click at [735, 540] on button "結帳並列印" at bounding box center [742, 532] width 78 height 28
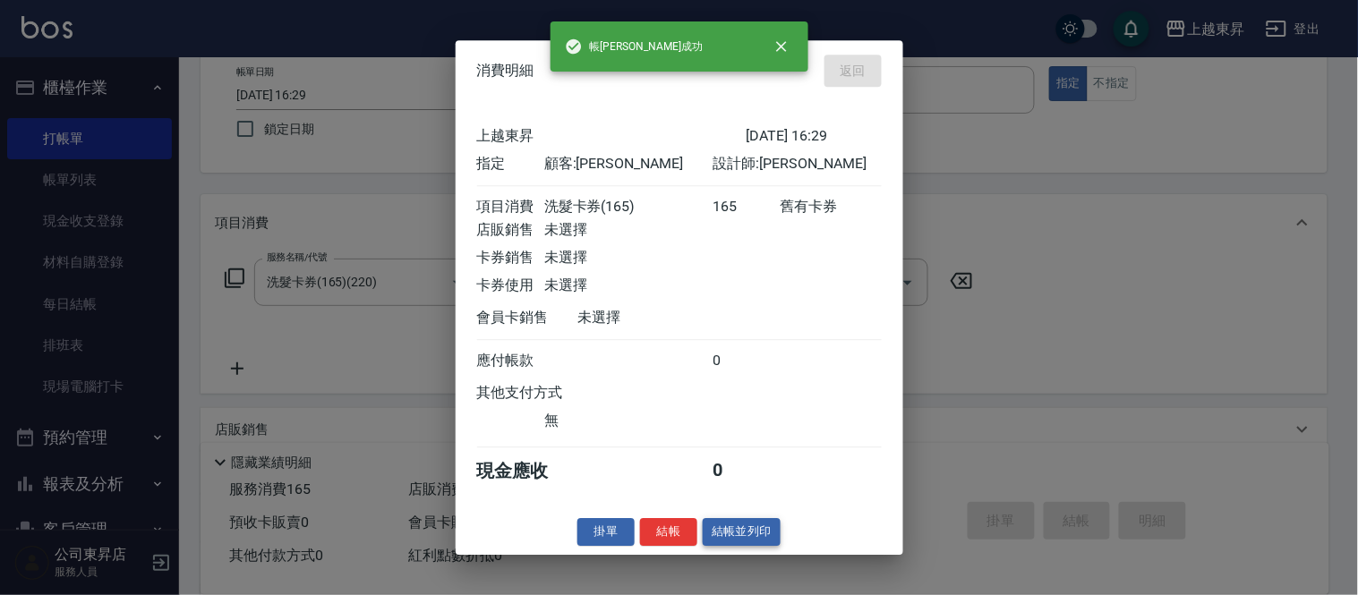
type input "[DATE] 16:30"
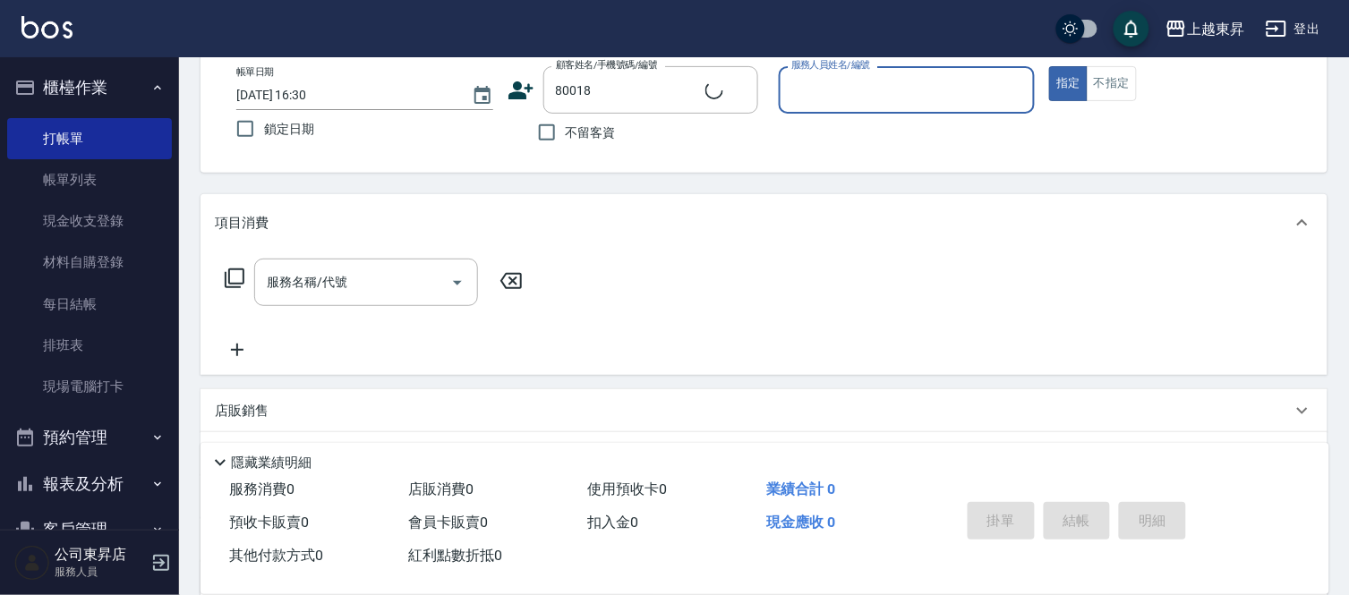
type input "[PERSON_NAME]/0968858186/80018"
type input "[PERSON_NAME]-08"
click at [341, 279] on div "服務名稱/代號 服務名稱/代號" at bounding box center [366, 282] width 224 height 47
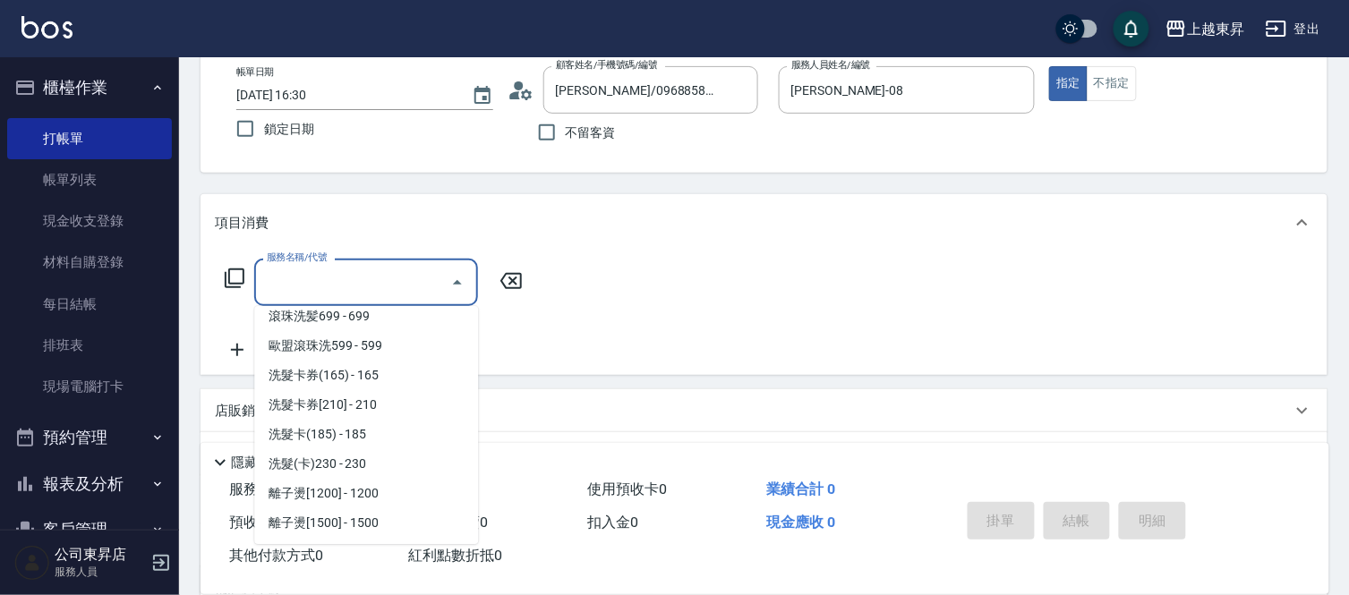
scroll to position [397, 0]
click at [372, 399] on span "洗髮卡券[210] - 210" at bounding box center [366, 403] width 224 height 30
type input "洗髮卡券[210](222)"
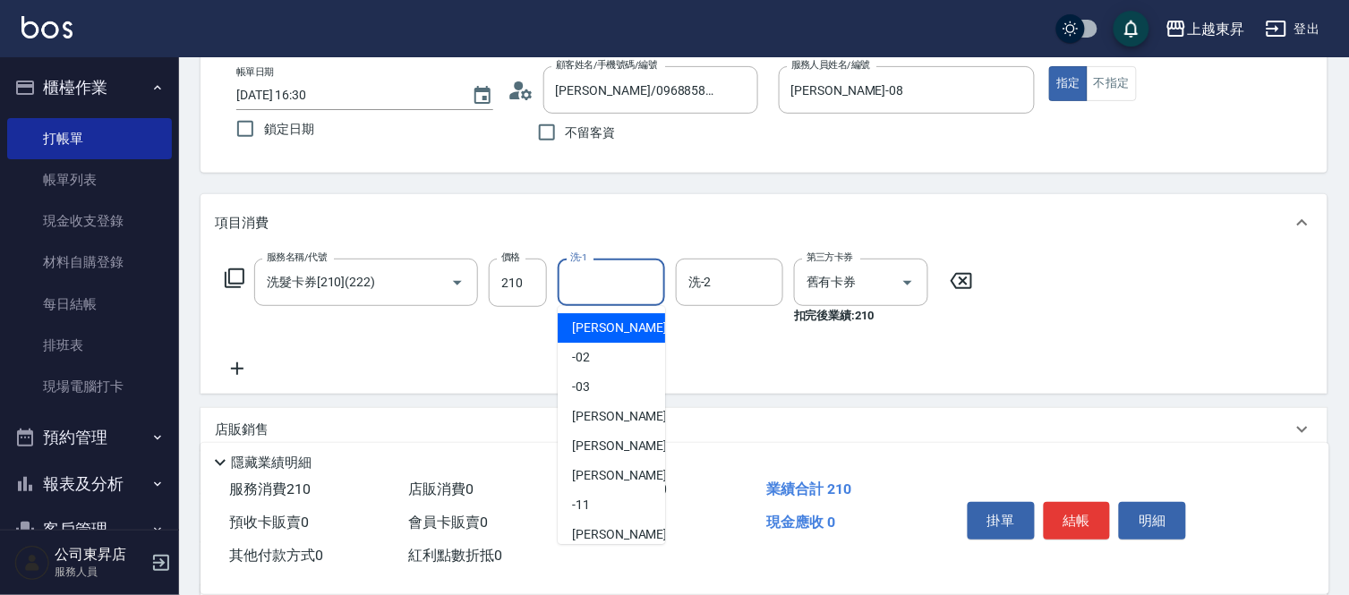
click at [586, 282] on input "洗-1" at bounding box center [611, 282] width 91 height 31
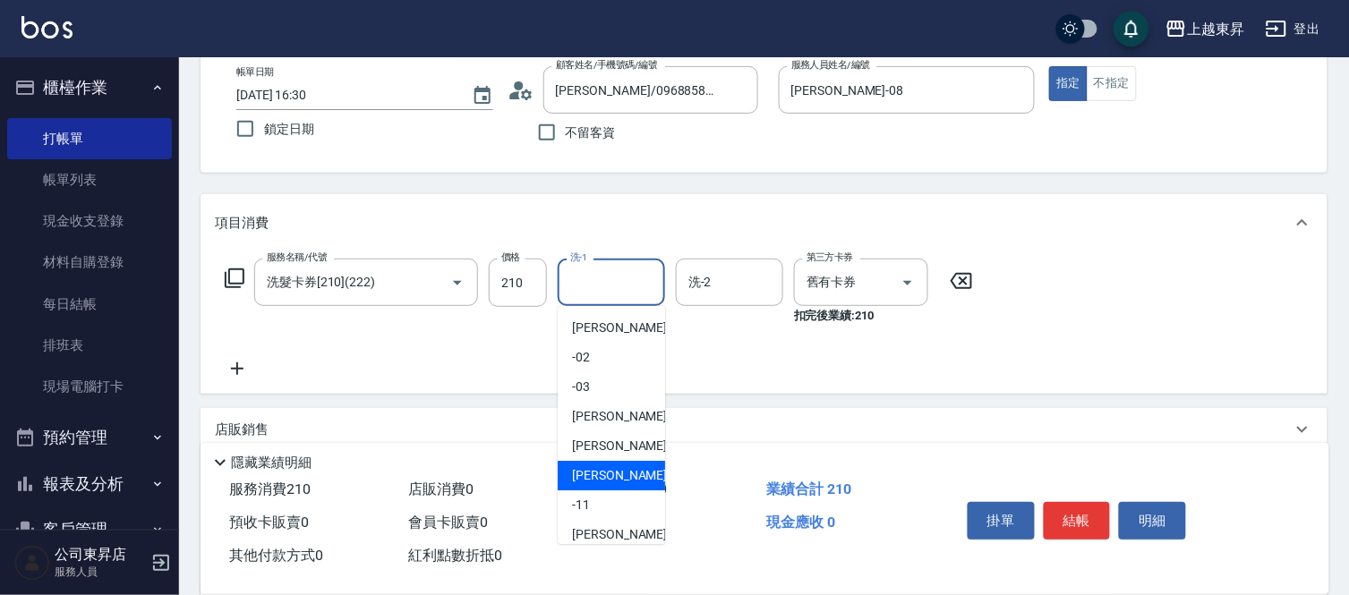
click at [629, 475] on div "[PERSON_NAME]-08" at bounding box center [611, 476] width 107 height 30
type input "[PERSON_NAME]-08"
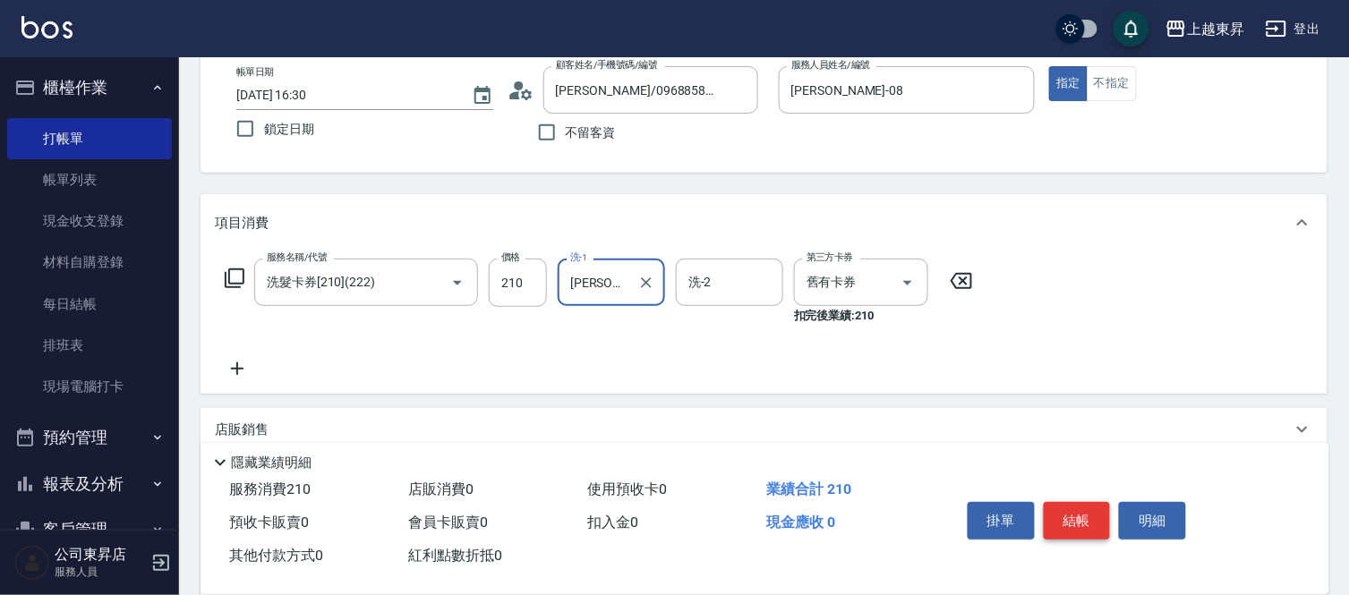
click at [1090, 503] on button "結帳" at bounding box center [1076, 521] width 67 height 38
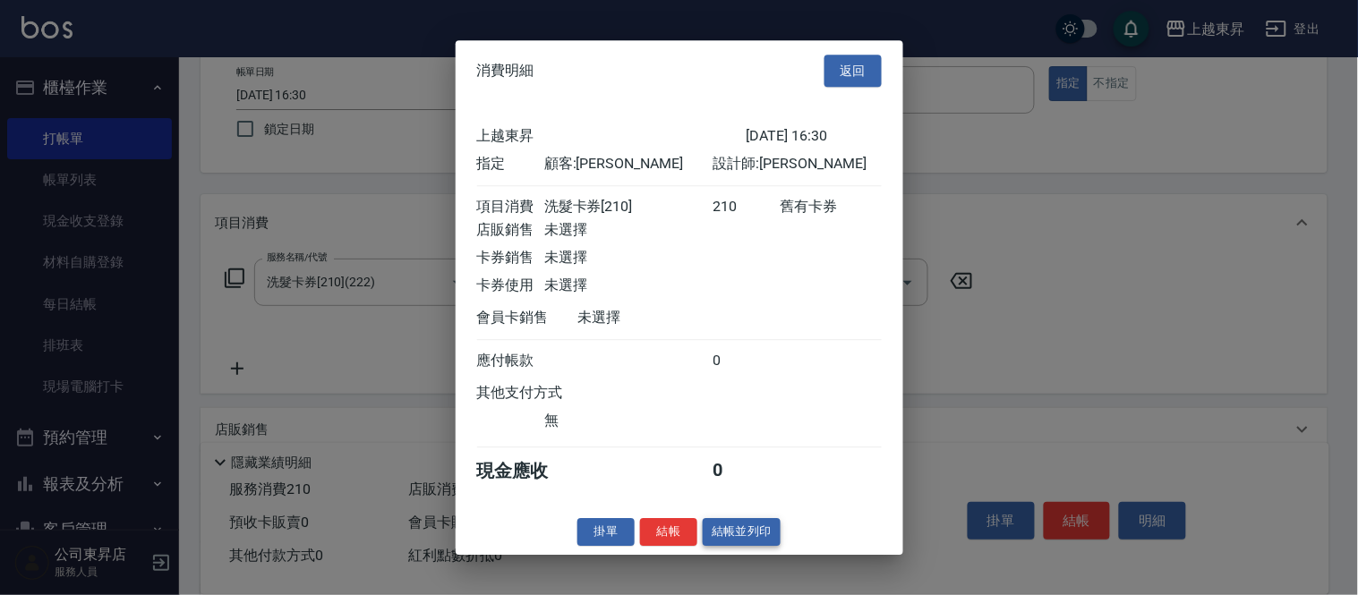
click at [744, 546] on button "結帳並列印" at bounding box center [742, 532] width 78 height 28
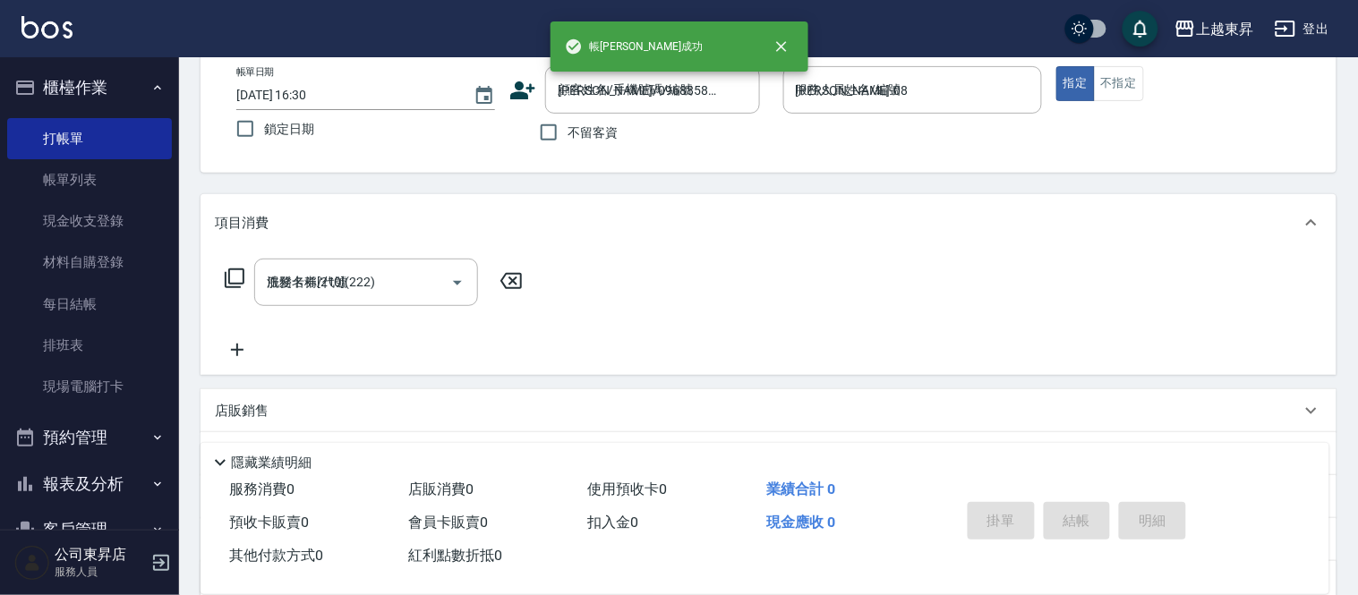
type input "[DATE] 16:31"
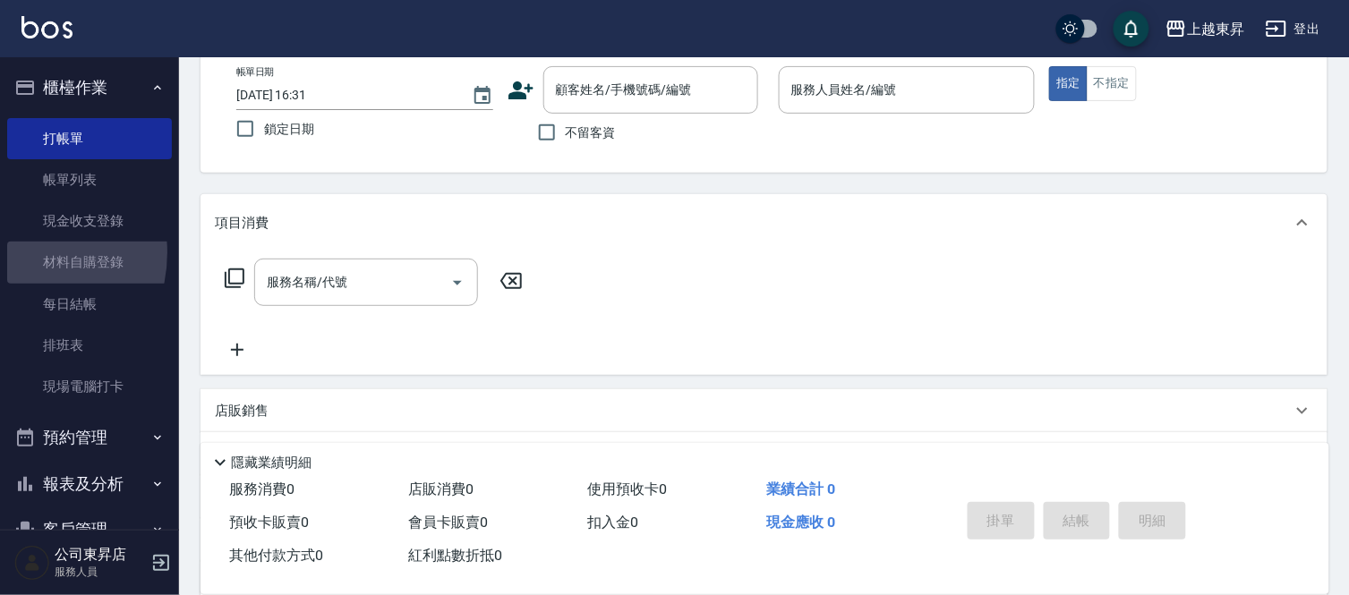
drag, startPoint x: 9, startPoint y: 267, endPoint x: 4, endPoint y: 237, distance: 30.0
click at [2, 243] on nav "櫃檯作業 打帳單 帳單列表 現金收支登錄 材料自購登錄 每日結帳 排班表 現場電腦打卡 預約管理 預約管理 單日預約紀錄 單週預約紀錄 報表及分析 報表目錄 …" at bounding box center [89, 293] width 179 height 473
drag, startPoint x: 180, startPoint y: 267, endPoint x: 184, endPoint y: 280, distance: 14.2
click at [184, 280] on div "Key In 打帳單 上一筆訂單:#11 帳單速查 結帳前確認明細 連續打單結帳 掛單 結帳 明細 帳單日期 [DATE] 16:31 鎖定日期 顧客姓名/手…" at bounding box center [764, 366] width 1170 height 816
click at [185, 279] on div "Key In 打帳單 上一筆訂單:#11 帳單速查 結帳前確認明細 連續打單結帳 掛單 結帳 明細 帳單日期 [DATE] 16:31 鎖定日期 顧客姓名/手…" at bounding box center [764, 366] width 1170 height 816
